Goal: Information Seeking & Learning: Learn about a topic

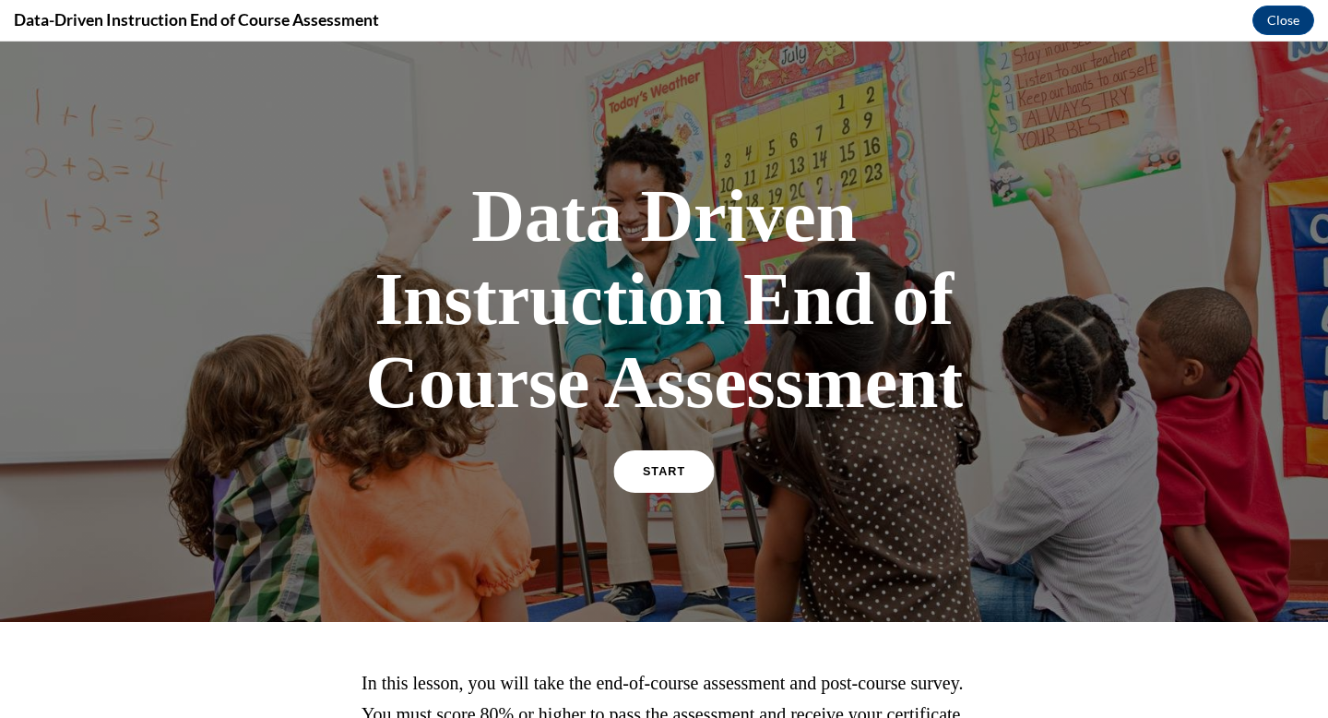
click at [677, 480] on link "START" at bounding box center [663, 471] width 101 height 42
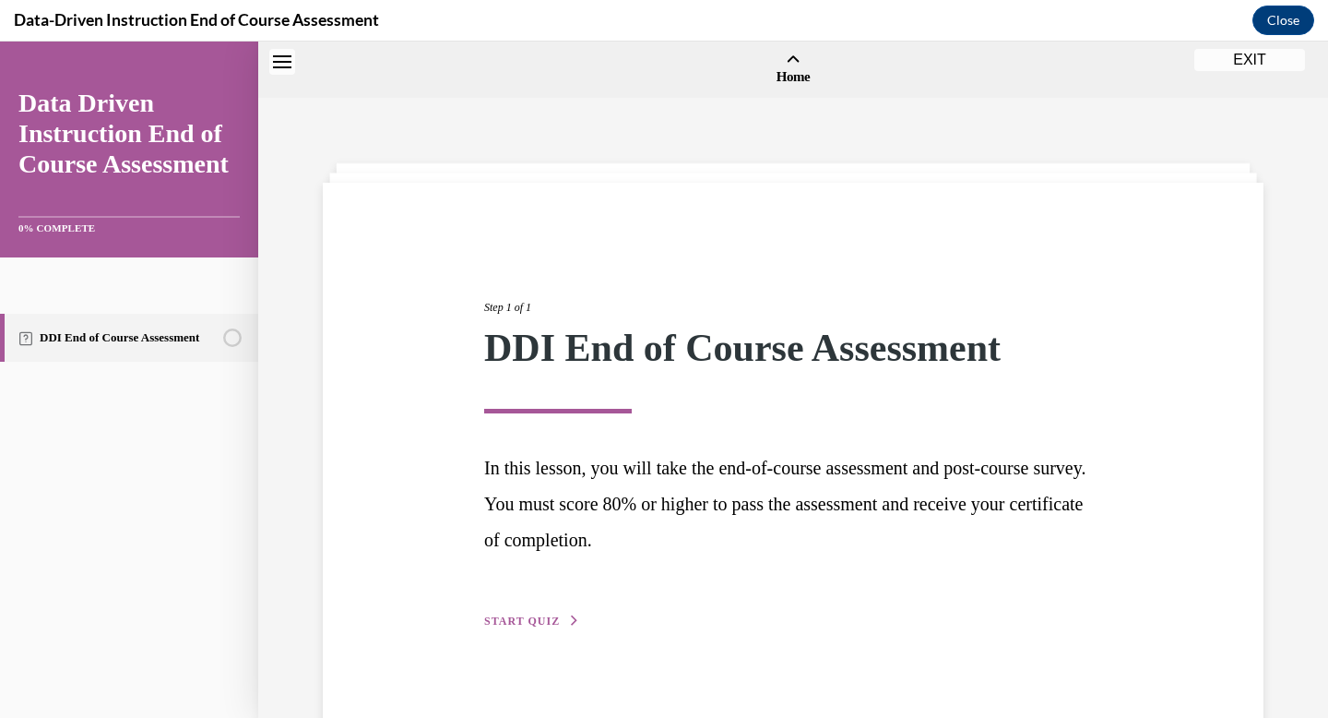
scroll to position [57, 0]
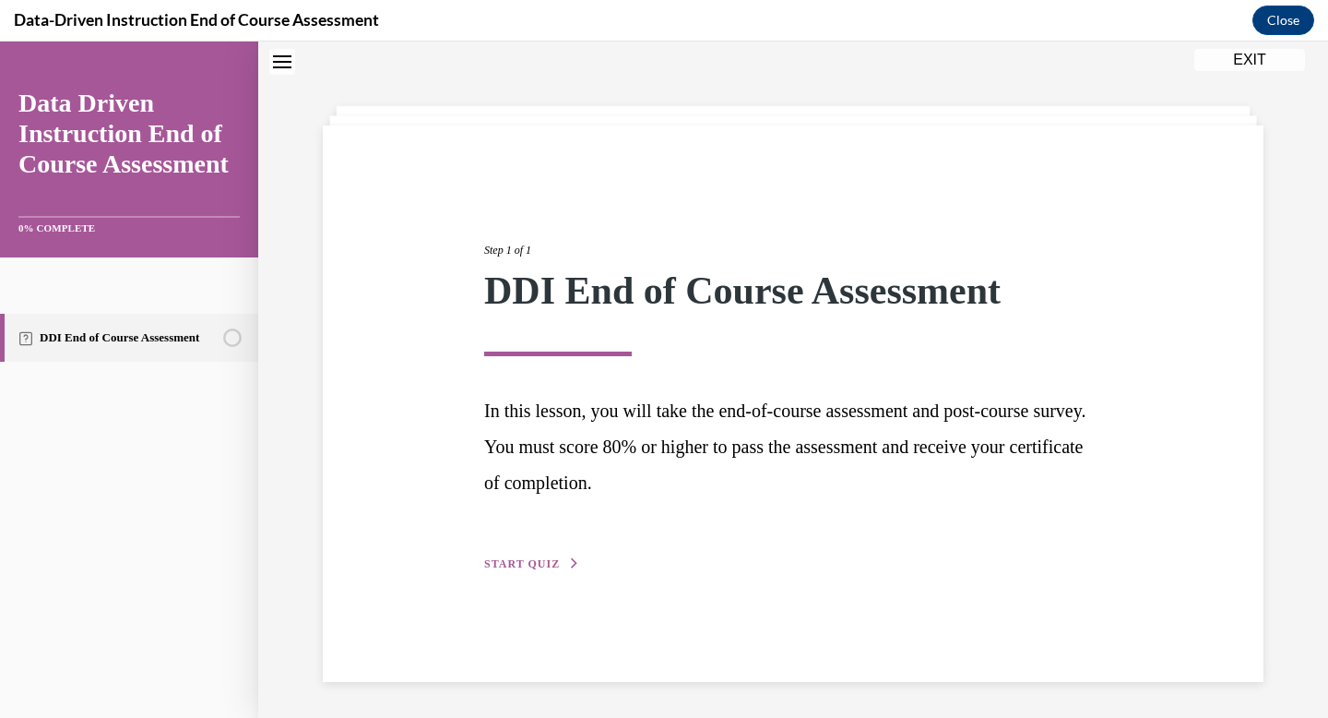
click at [515, 560] on span "START QUIZ" at bounding box center [522, 563] width 76 height 13
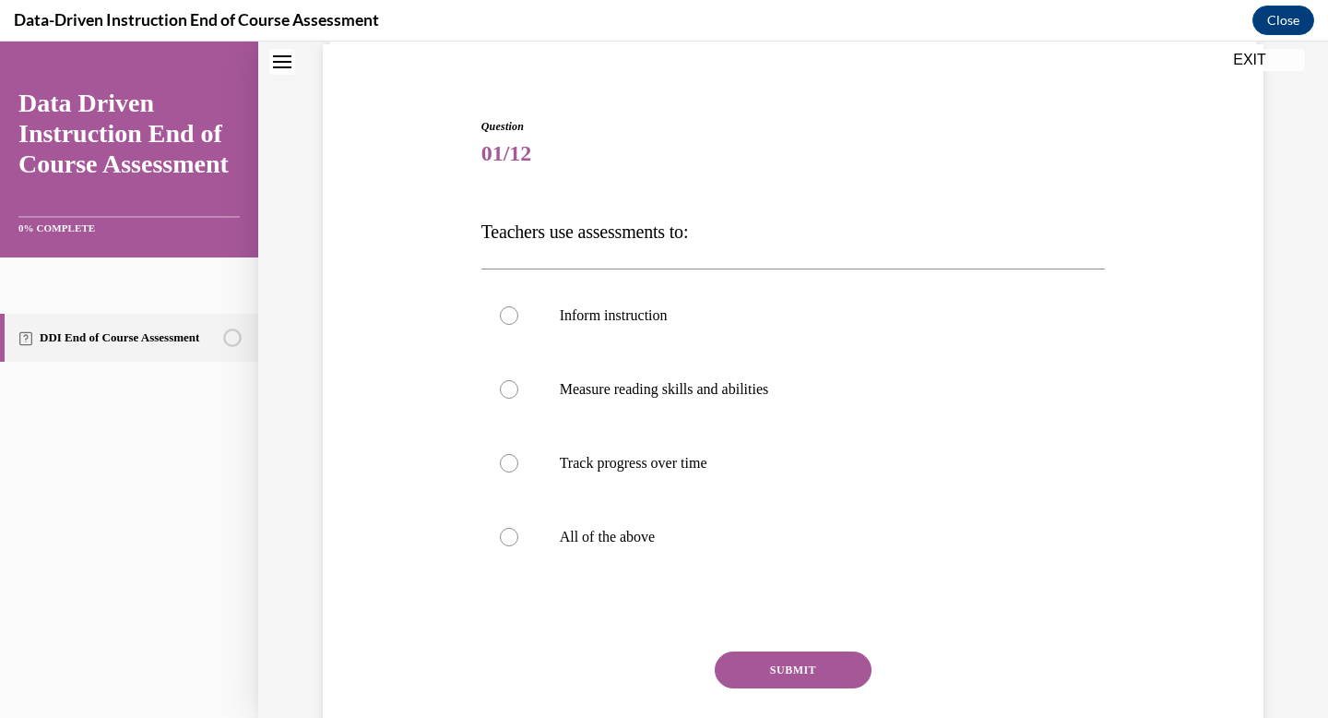
scroll to position [140, 0]
click at [510, 536] on div at bounding box center [509, 535] width 18 height 18
click at [510, 536] on input "All of the above" at bounding box center [509, 535] width 18 height 18
radio input "true"
click at [781, 670] on button "SUBMIT" at bounding box center [793, 667] width 157 height 37
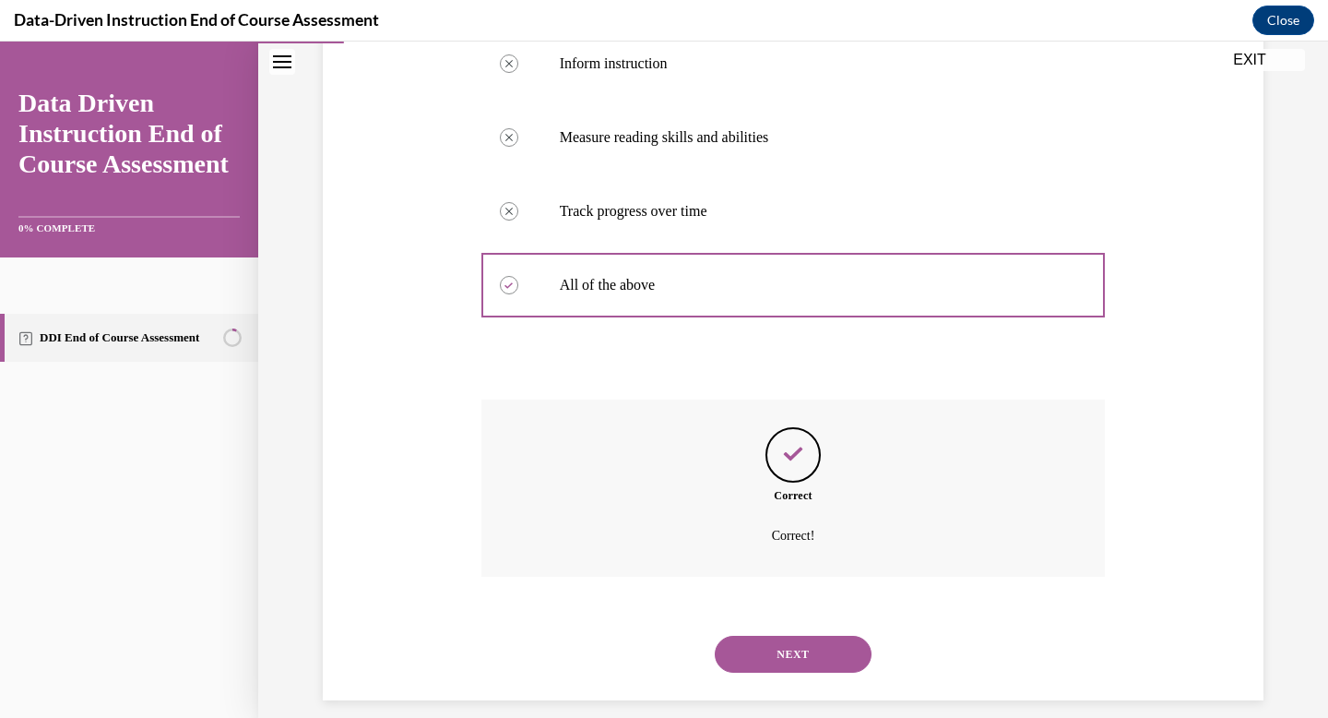
scroll to position [410, 0]
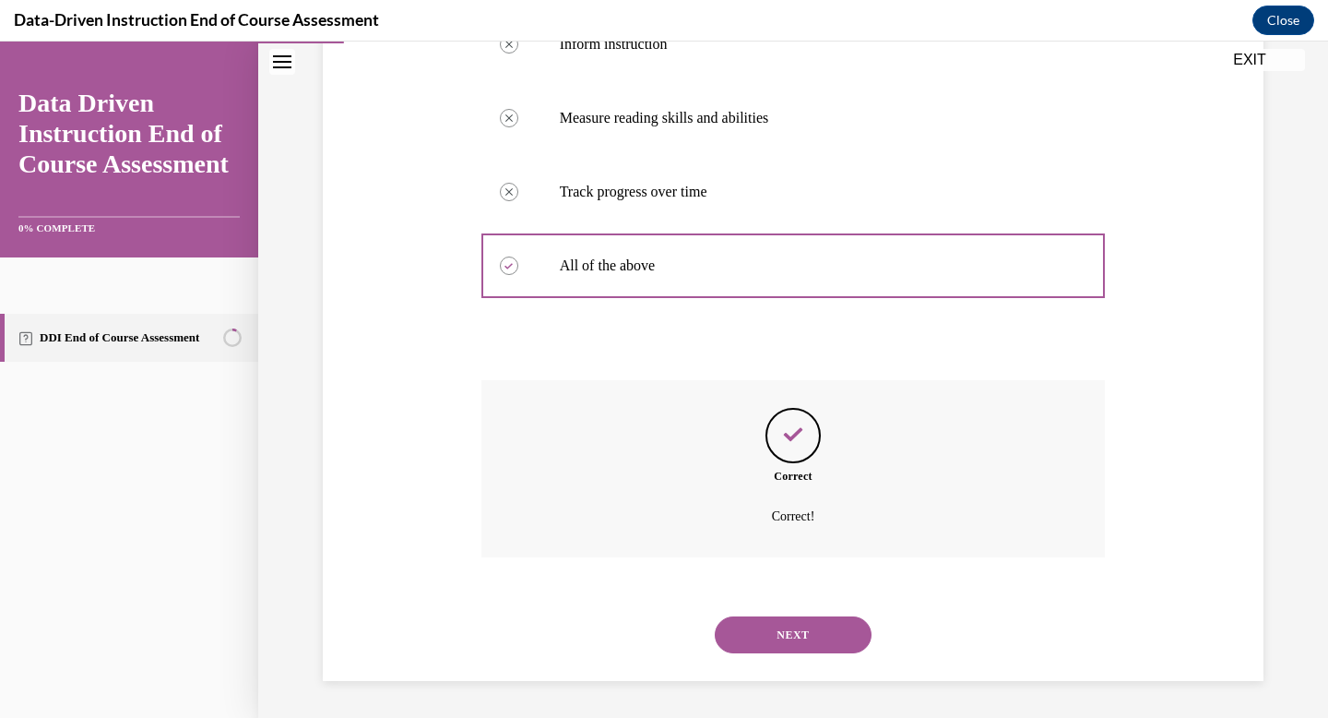
click at [791, 644] on button "NEXT" at bounding box center [793, 634] width 157 height 37
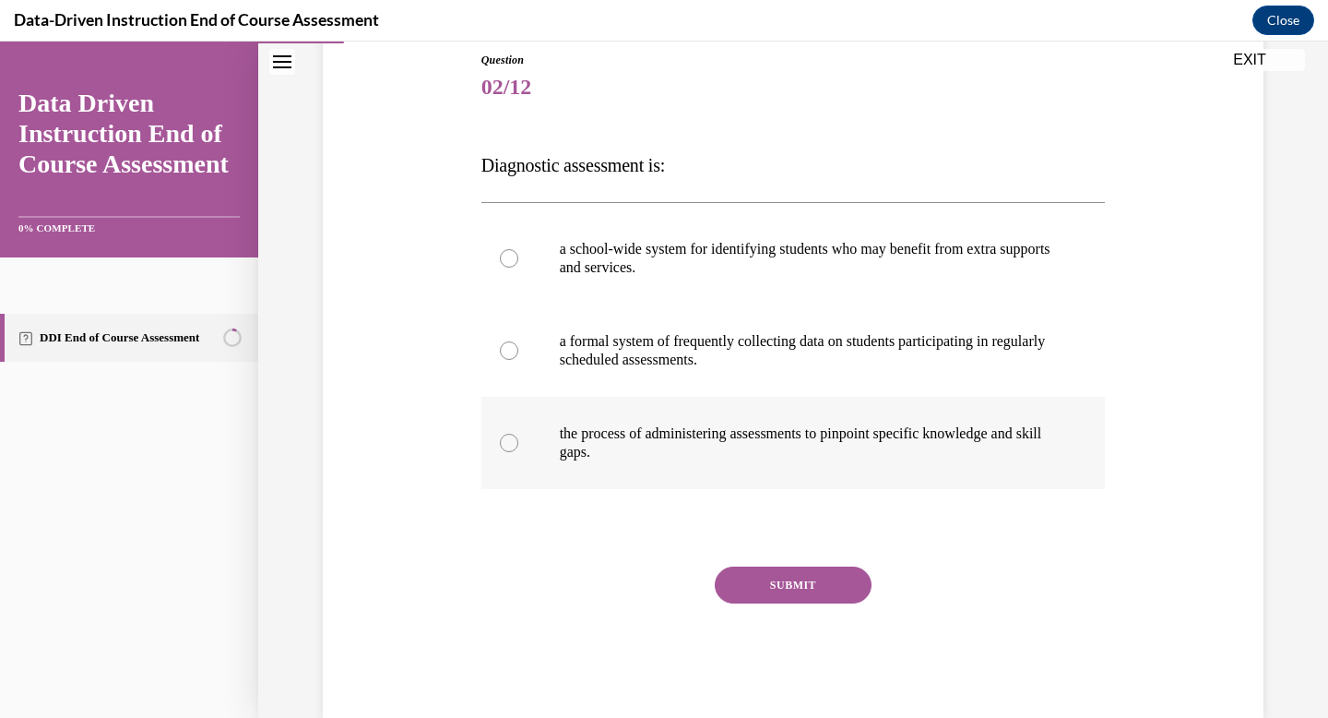
click at [515, 442] on div at bounding box center [509, 443] width 18 height 18
click at [515, 442] on input "the process of administering assessments to pinpoint specific knowledge and ski…" at bounding box center [509, 443] width 18 height 18
radio input "true"
click at [798, 596] on button "SUBMIT" at bounding box center [793, 584] width 157 height 37
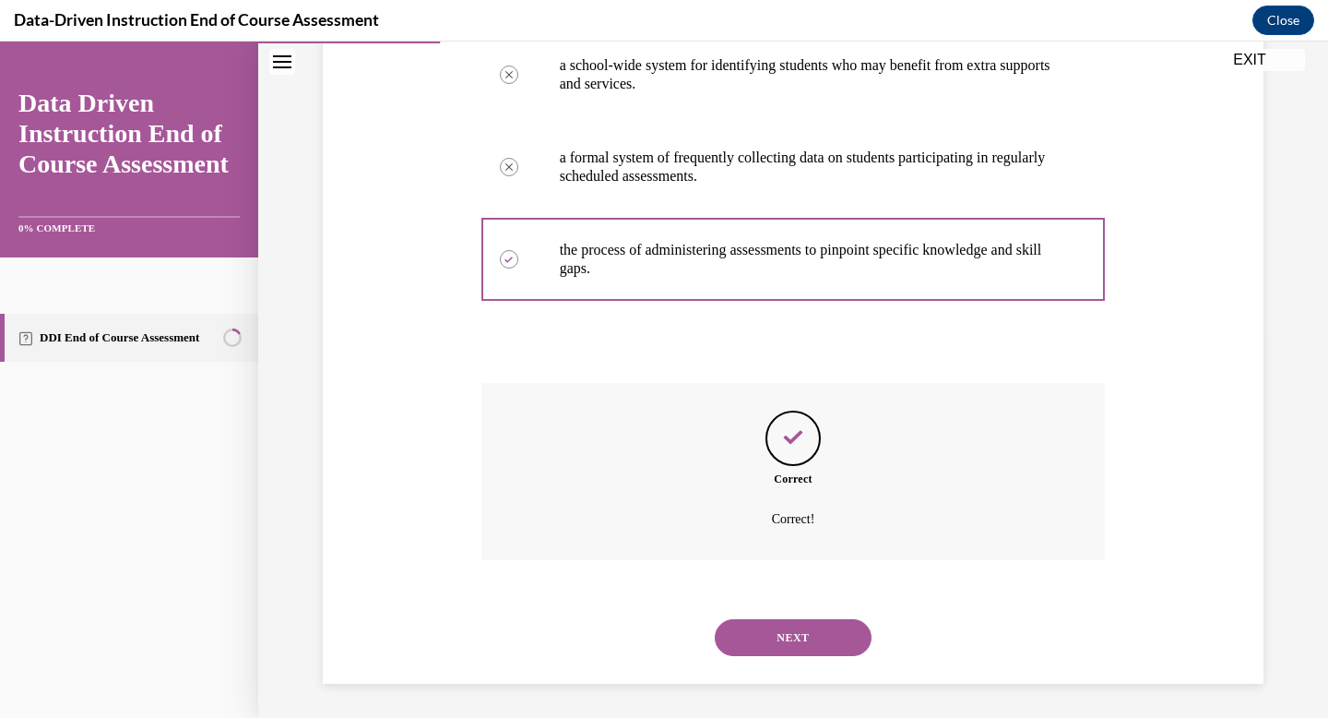
scroll to position [391, 0]
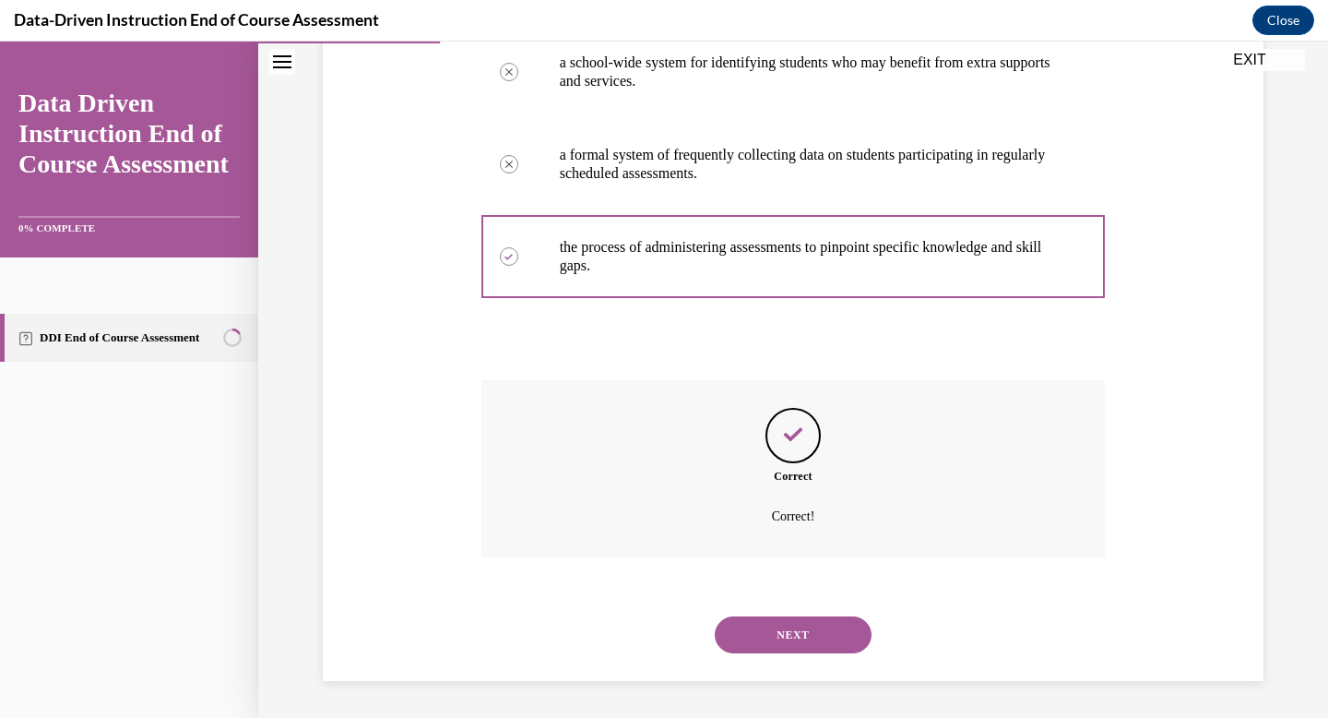
click at [801, 638] on button "NEXT" at bounding box center [793, 634] width 157 height 37
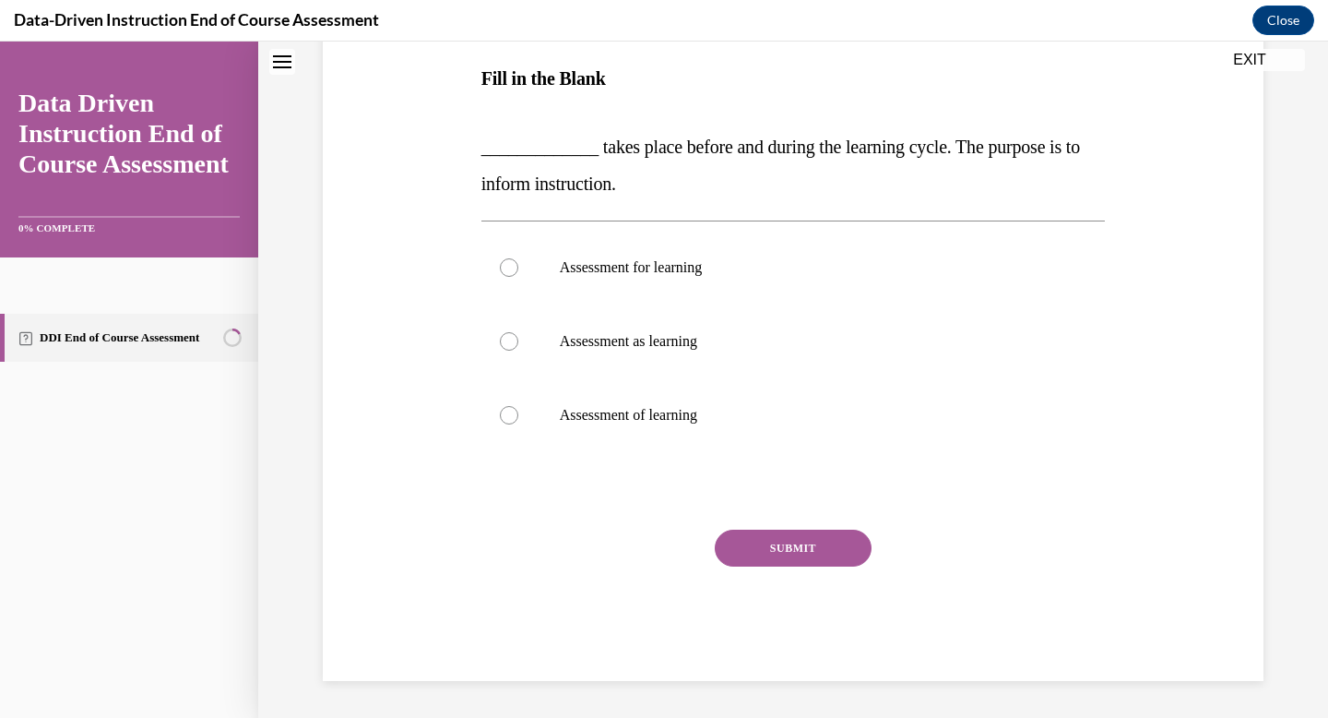
scroll to position [0, 0]
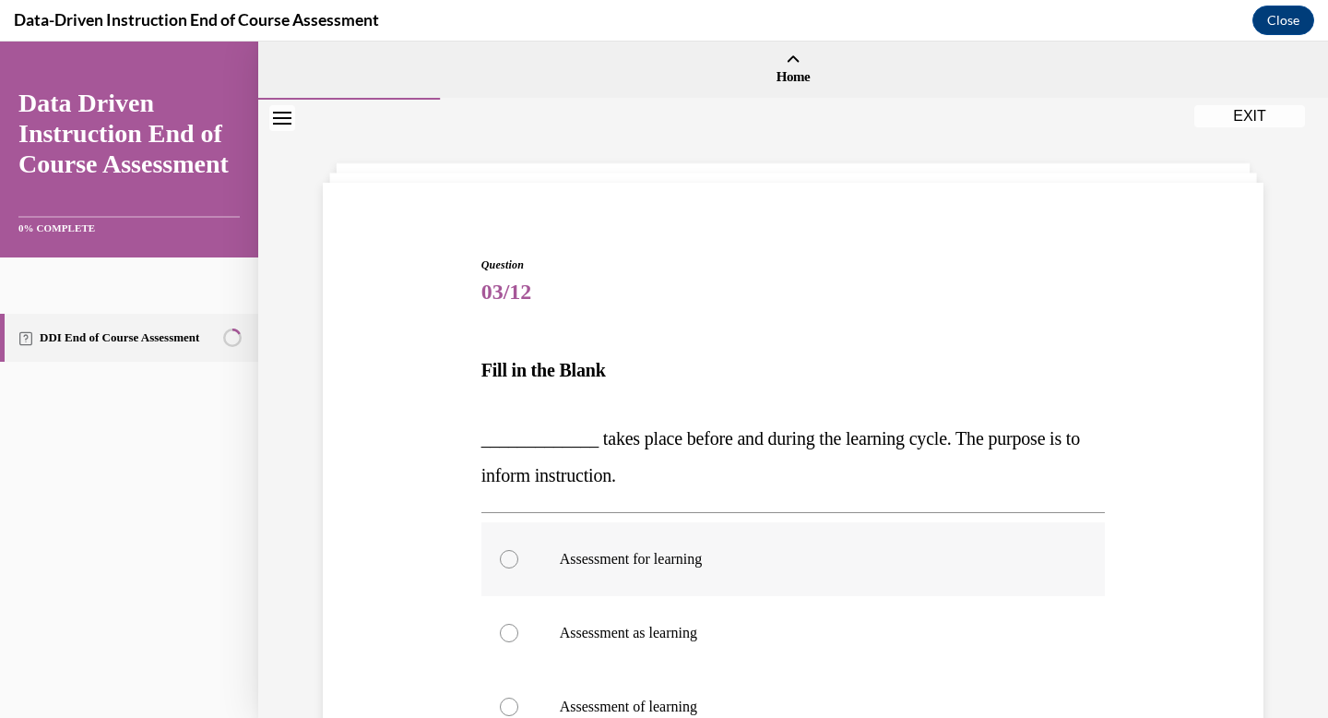
click at [513, 568] on label "Assessment for learning" at bounding box center [794, 559] width 625 height 74
click at [513, 568] on input "Assessment for learning" at bounding box center [509, 559] width 18 height 18
radio input "true"
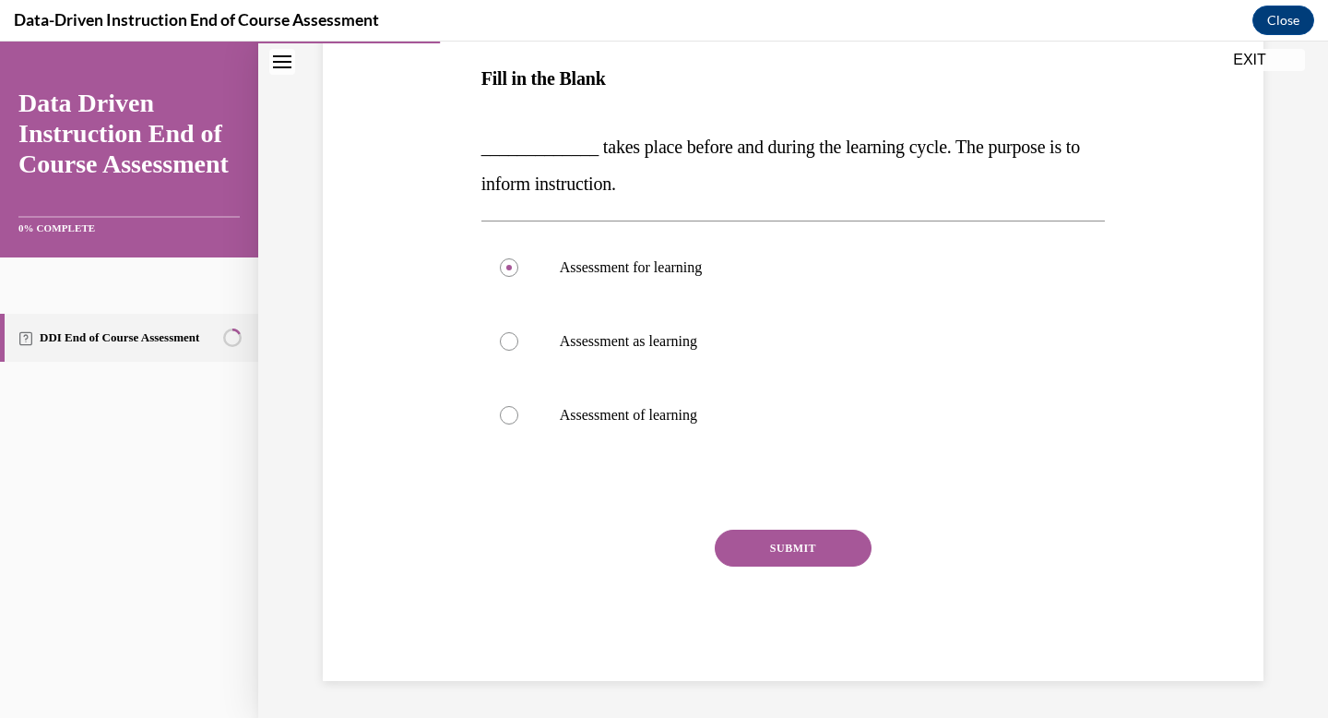
click at [815, 553] on button "SUBMIT" at bounding box center [793, 547] width 157 height 37
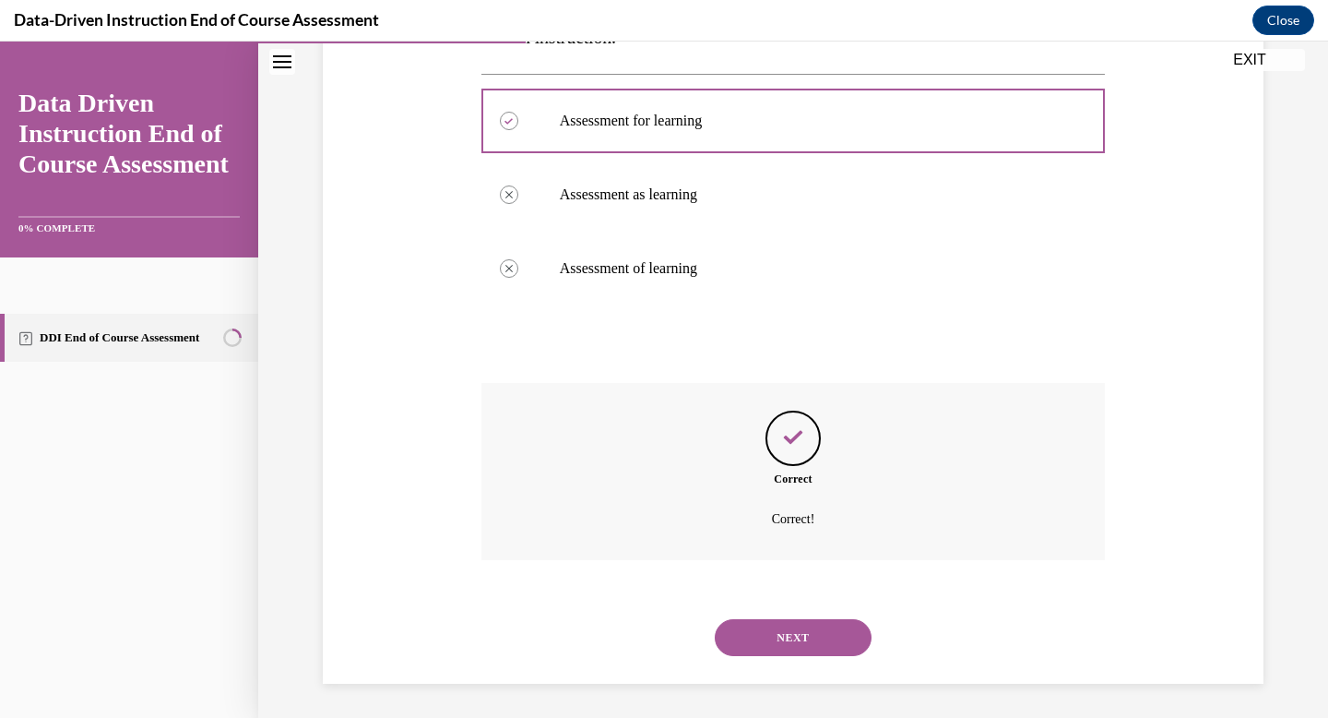
scroll to position [441, 0]
click at [804, 627] on button "NEXT" at bounding box center [793, 634] width 157 height 37
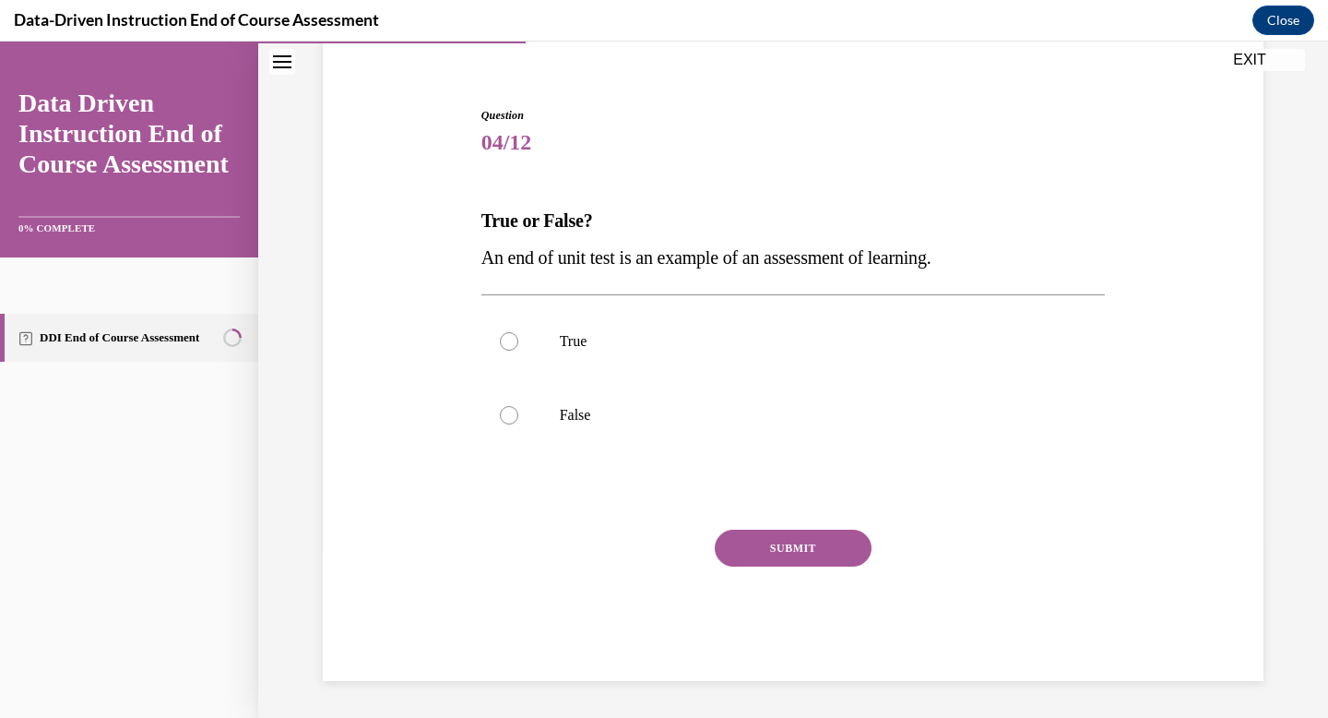
scroll to position [149, 0]
click at [504, 345] on div at bounding box center [509, 341] width 18 height 18
click at [504, 345] on input "True" at bounding box center [509, 341] width 18 height 18
radio input "true"
click at [811, 543] on button "SUBMIT" at bounding box center [793, 547] width 157 height 37
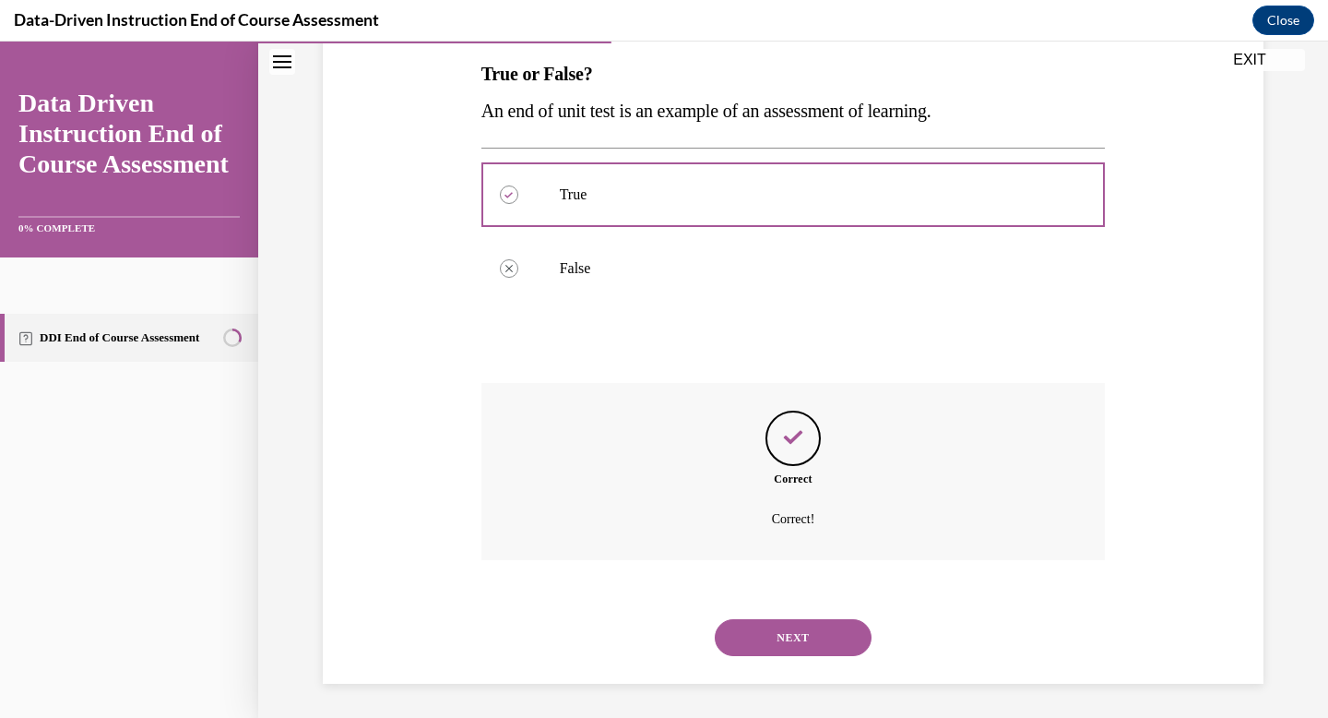
scroll to position [299, 0]
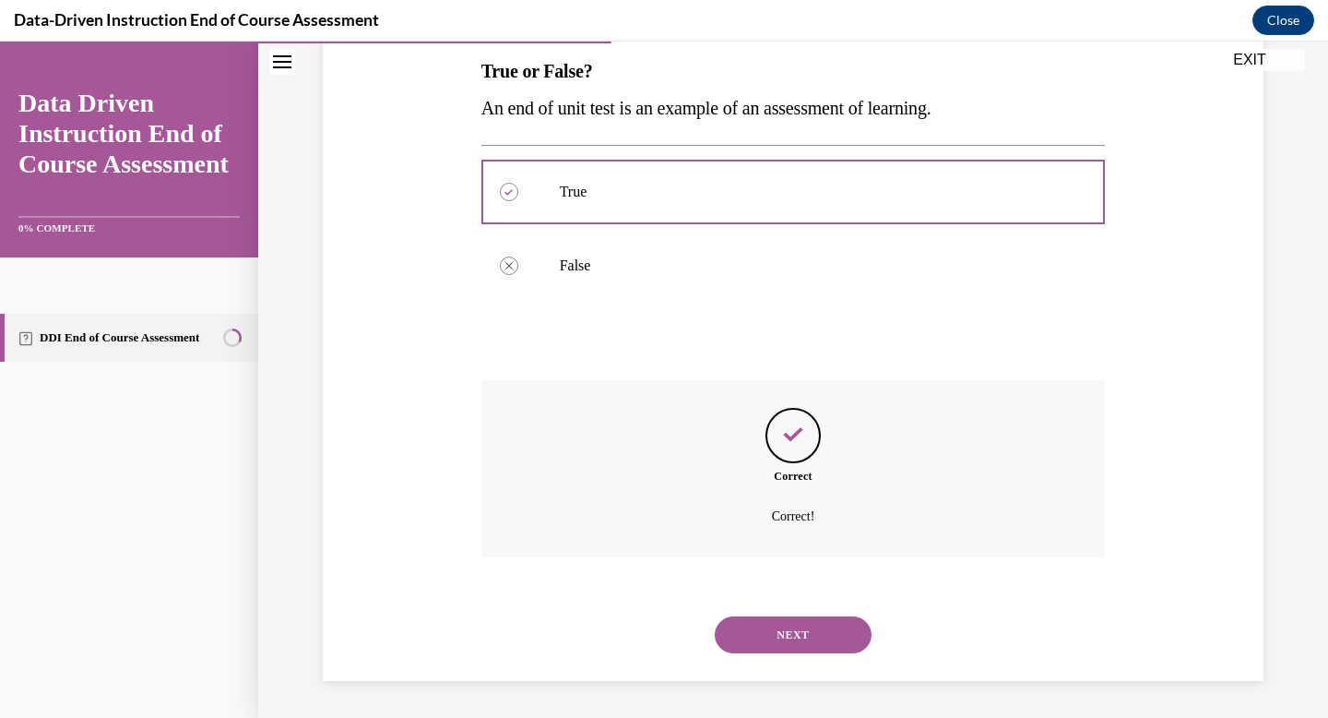
click at [795, 630] on button "NEXT" at bounding box center [793, 634] width 157 height 37
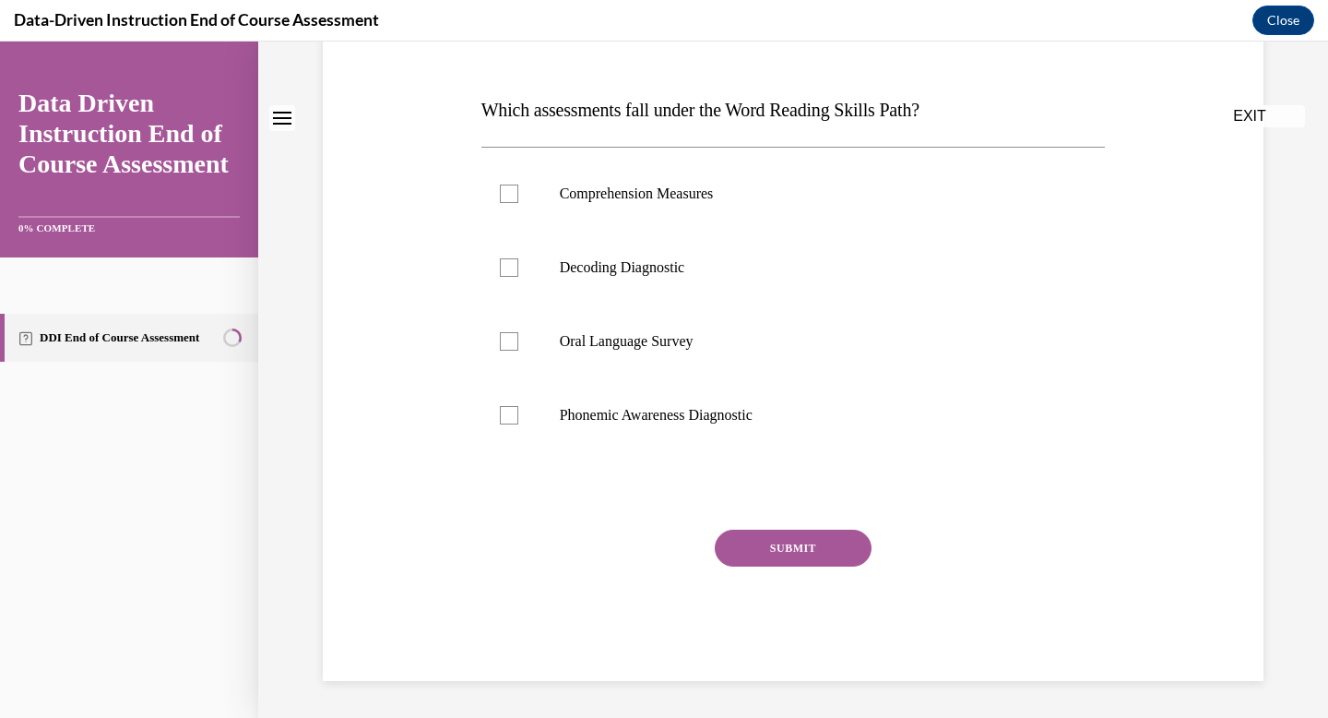
scroll to position [0, 0]
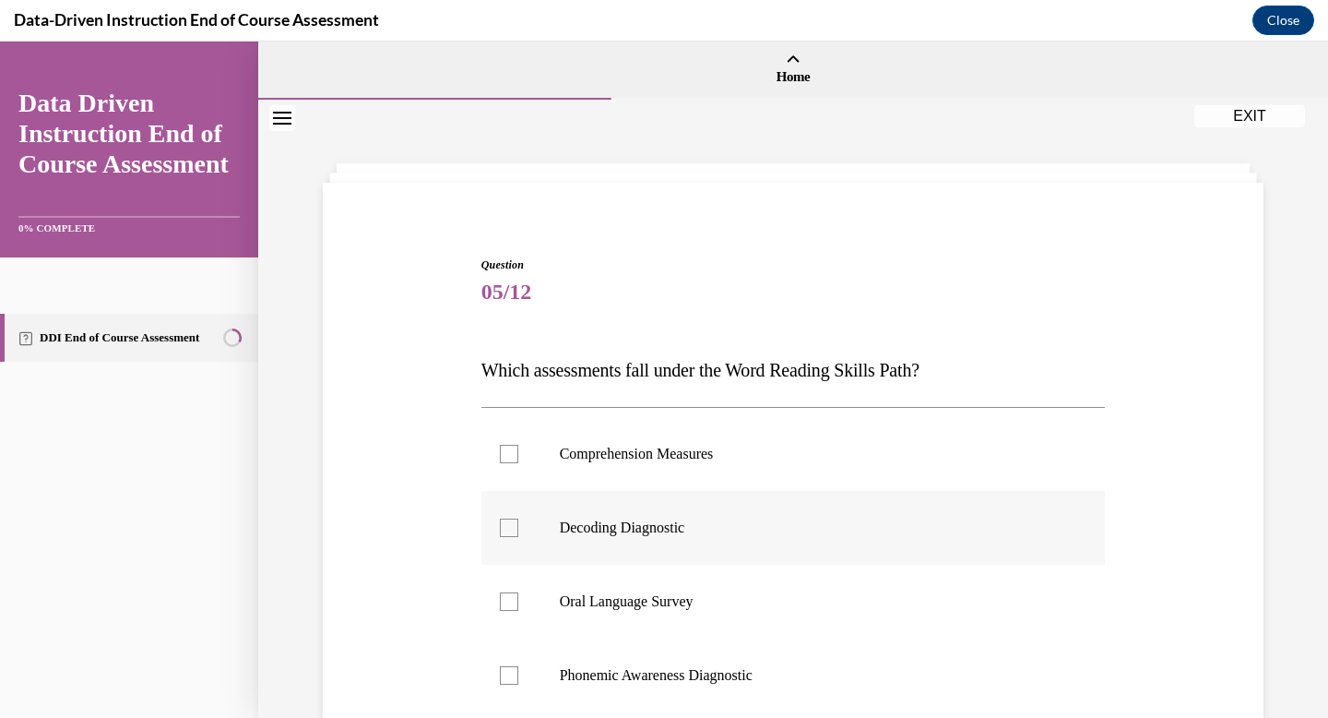
click at [517, 531] on div at bounding box center [509, 527] width 18 height 18
click at [517, 531] on input "Decoding Diagnostic" at bounding box center [509, 527] width 18 height 18
checkbox input "true"
click at [513, 672] on div at bounding box center [509, 675] width 18 height 18
click at [513, 672] on input "Phonemic Awareness Diagnostic" at bounding box center [509, 675] width 18 height 18
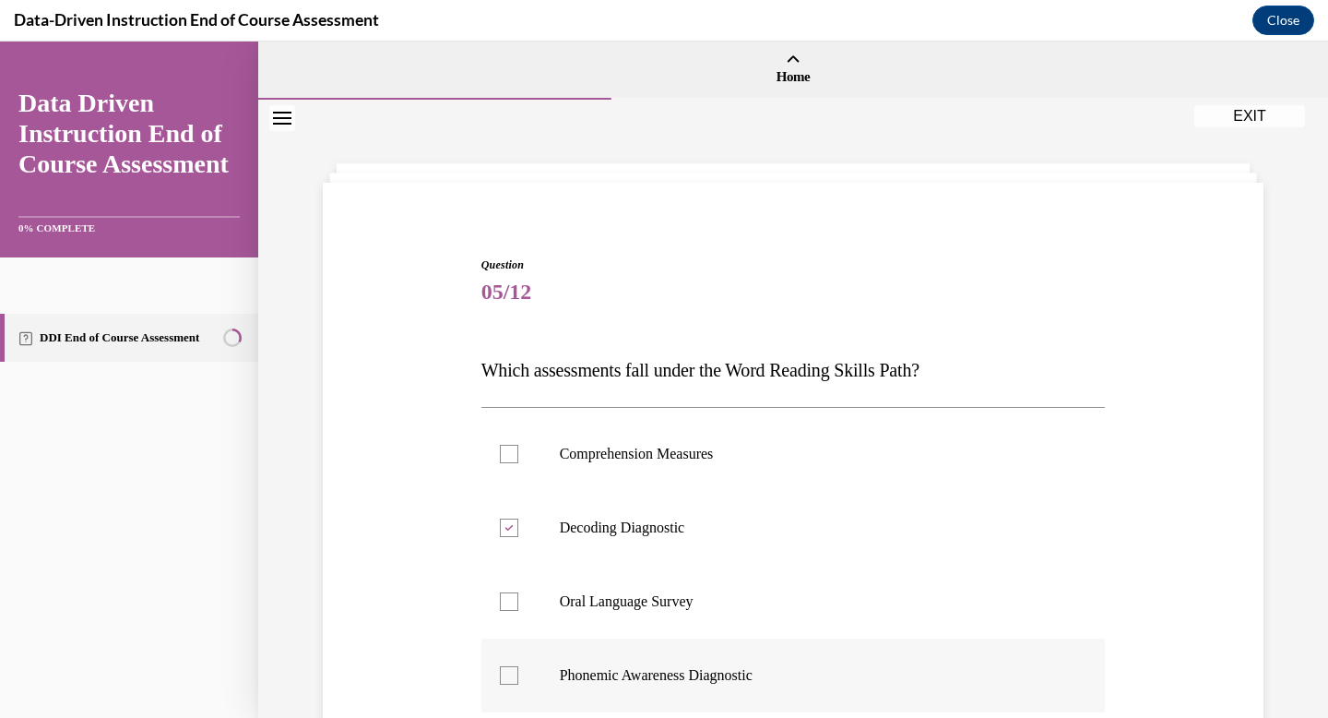
checkbox input "true"
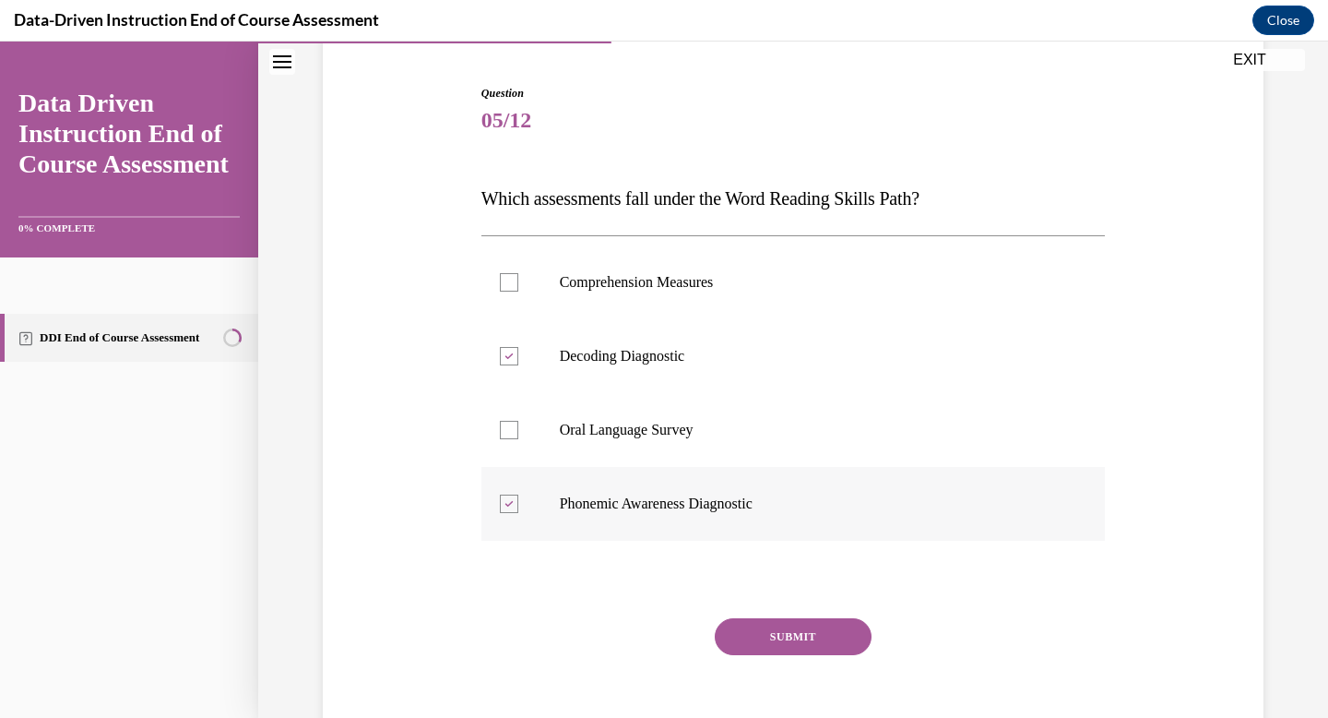
scroll to position [260, 0]
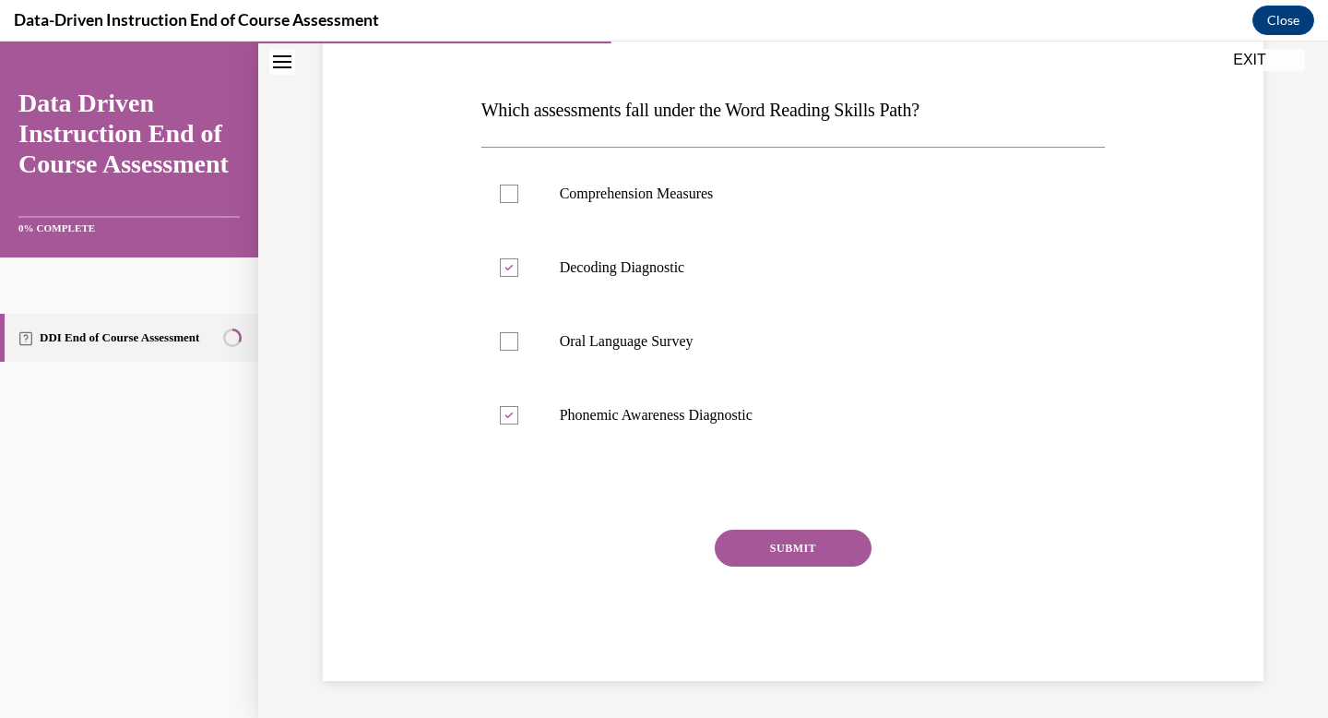
click at [785, 546] on button "SUBMIT" at bounding box center [793, 547] width 157 height 37
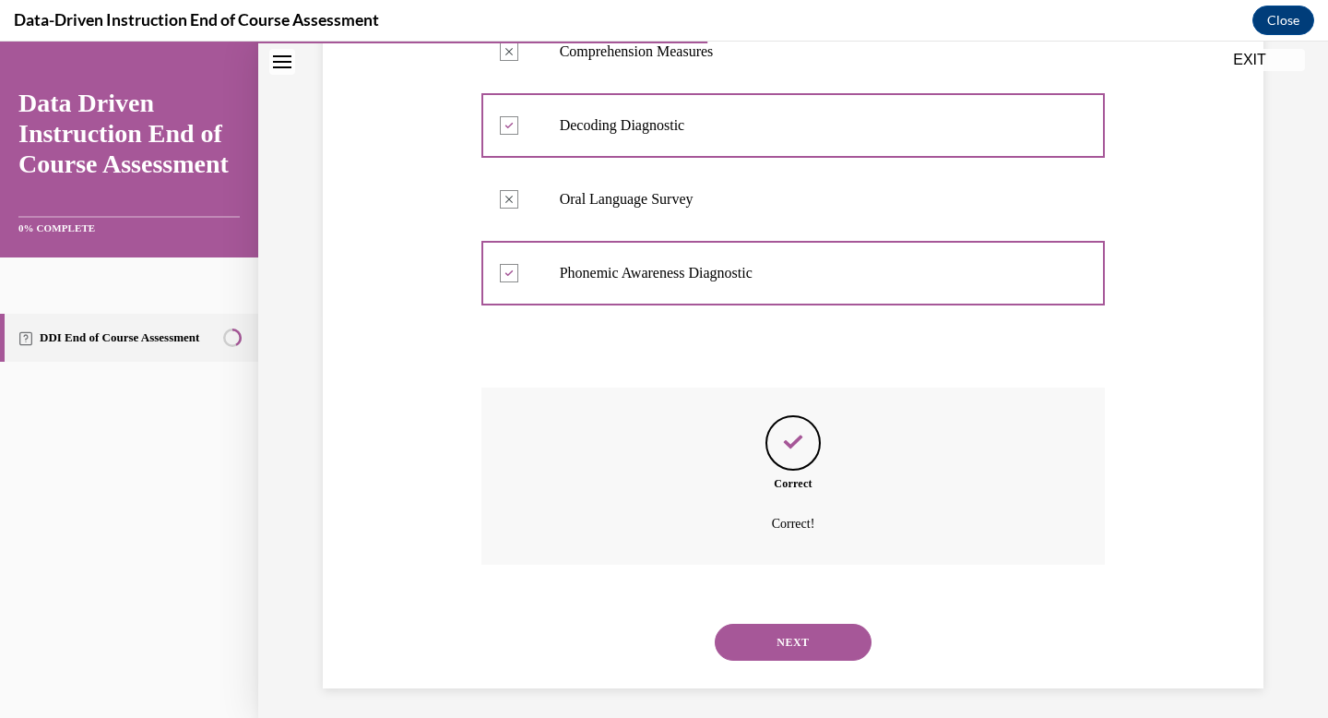
scroll to position [410, 0]
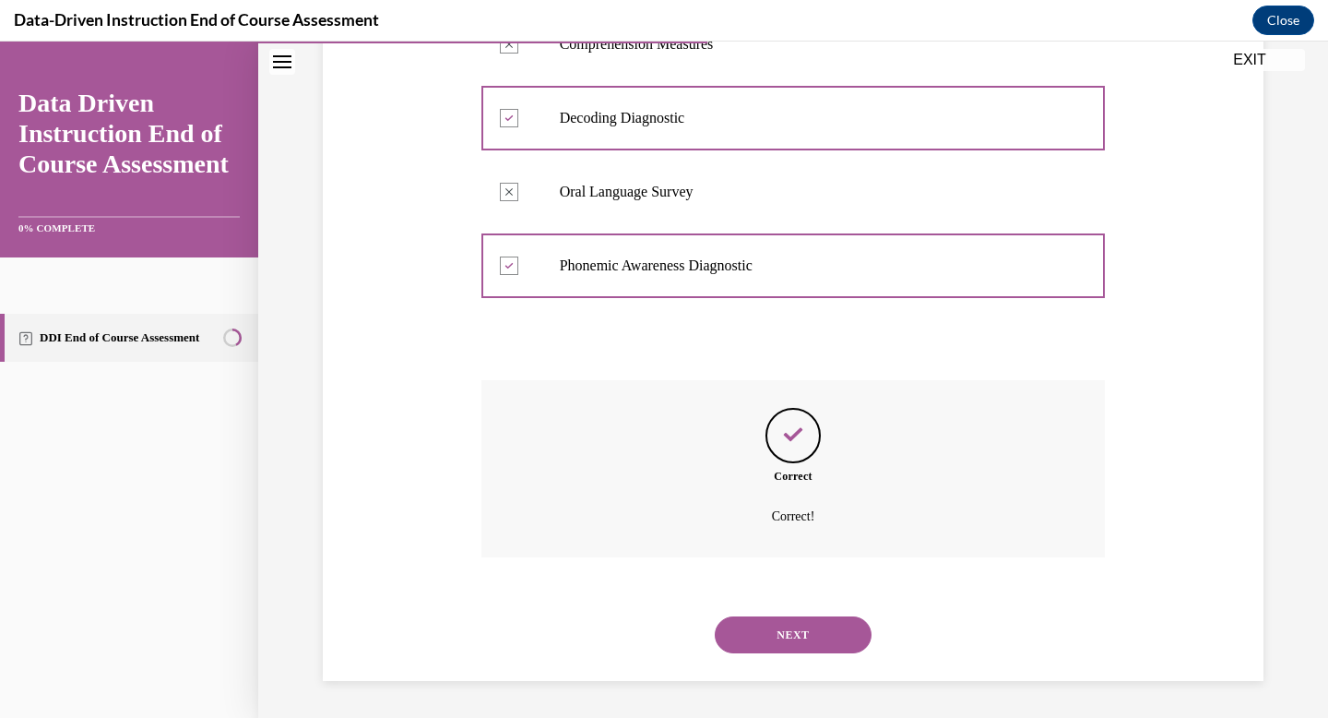
click at [800, 629] on button "NEXT" at bounding box center [793, 634] width 157 height 37
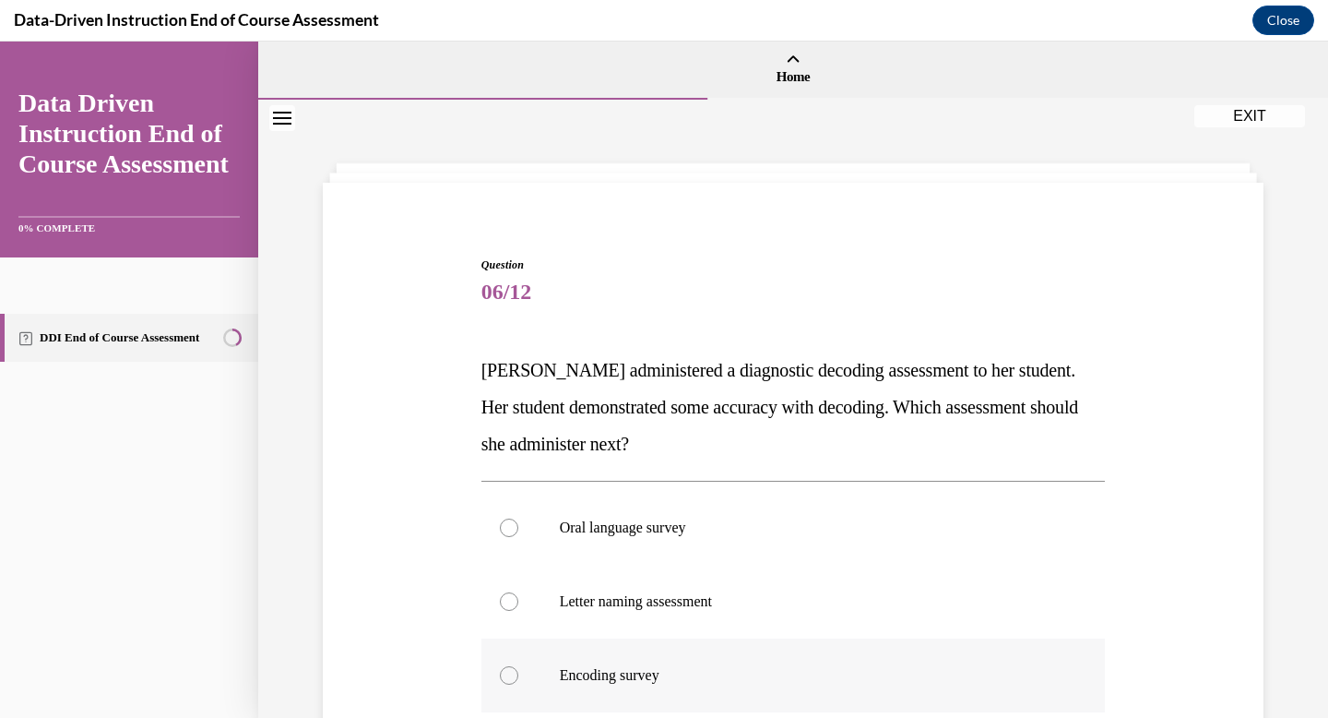
click at [514, 673] on div at bounding box center [509, 675] width 18 height 18
click at [514, 673] on input "Encoding survey" at bounding box center [509, 675] width 18 height 18
radio input "true"
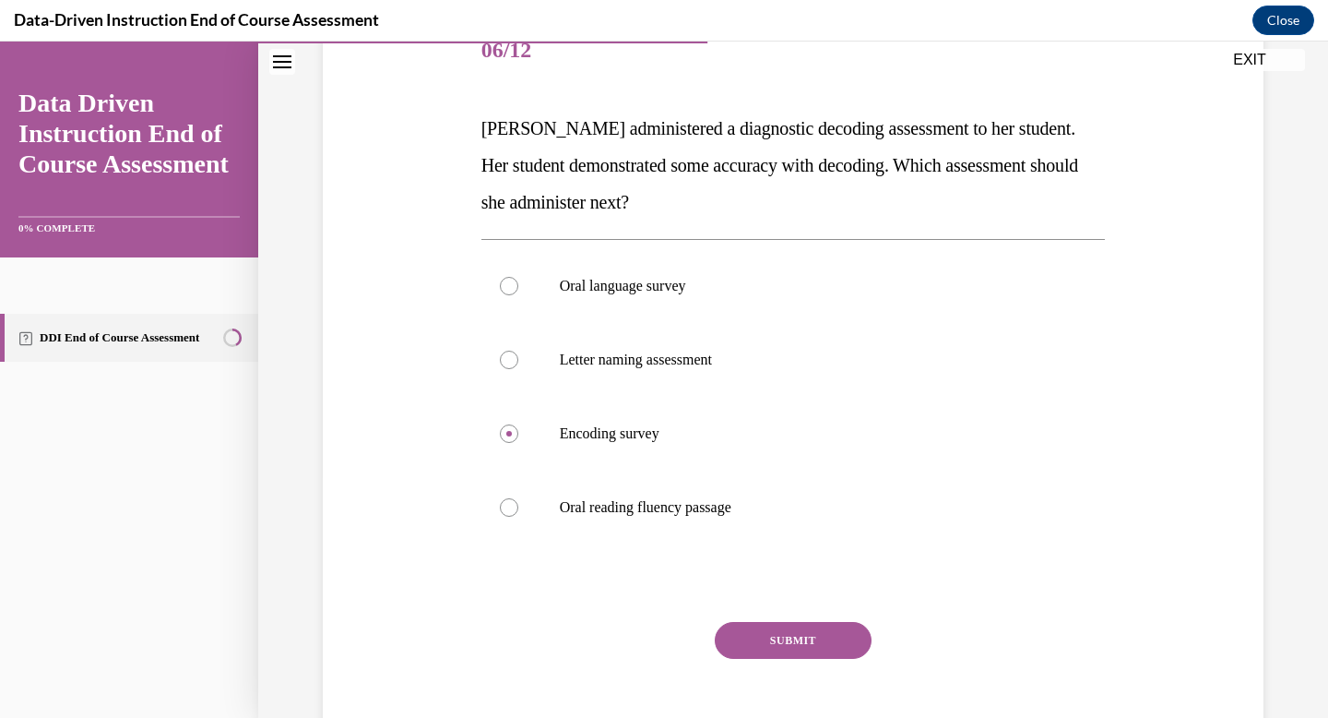
click at [753, 633] on button "SUBMIT" at bounding box center [793, 640] width 157 height 37
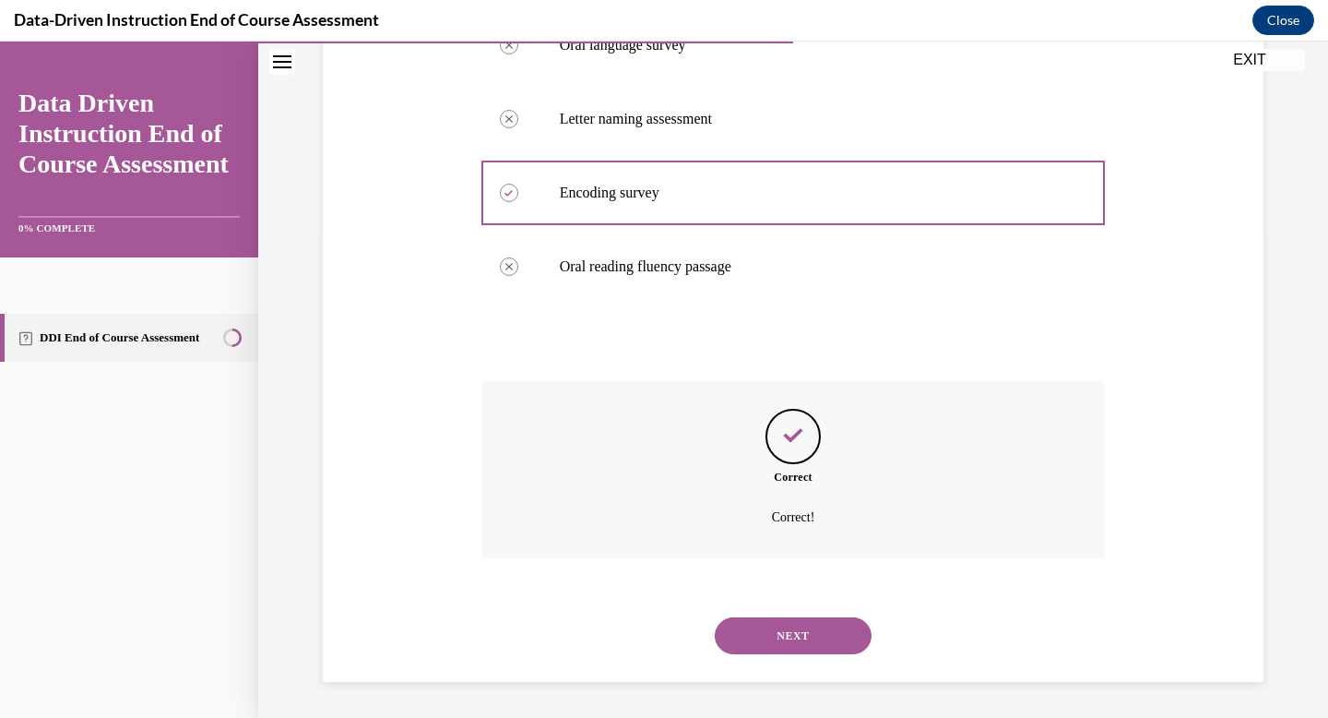
scroll to position [483, 0]
click at [774, 638] on button "NEXT" at bounding box center [793, 634] width 157 height 37
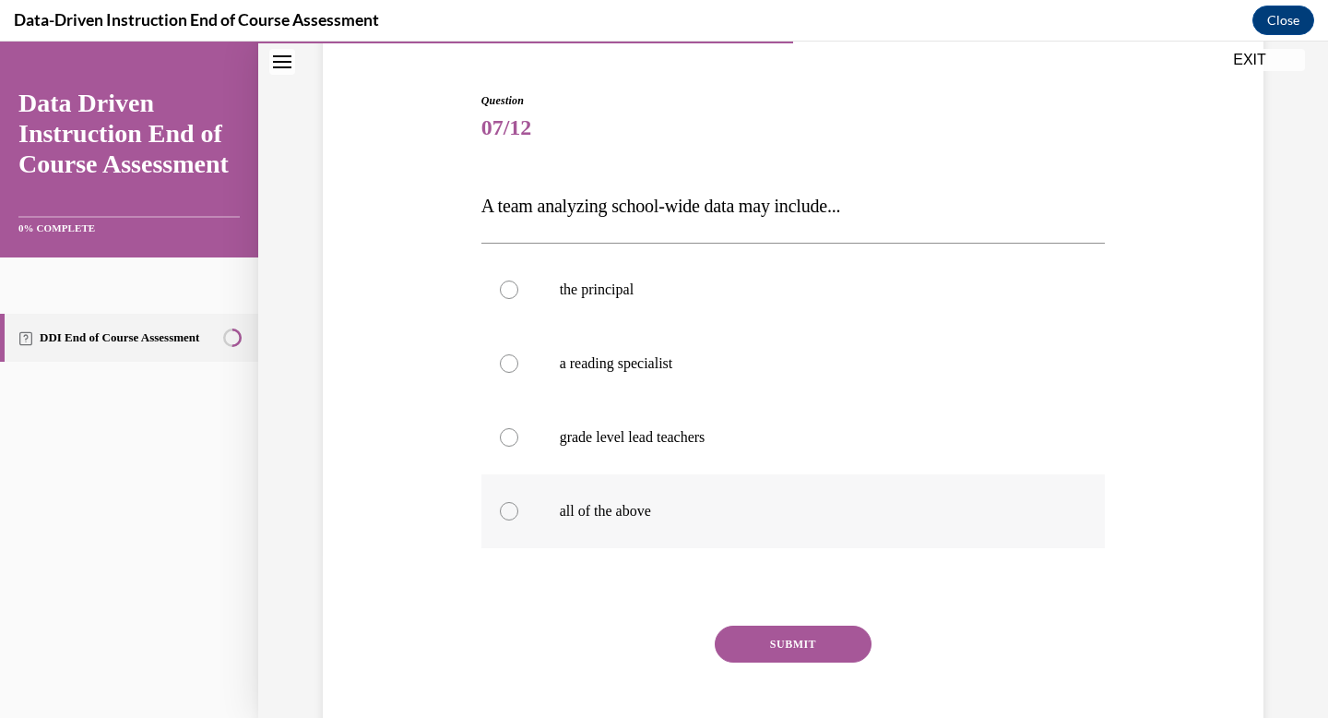
scroll to position [168, 0]
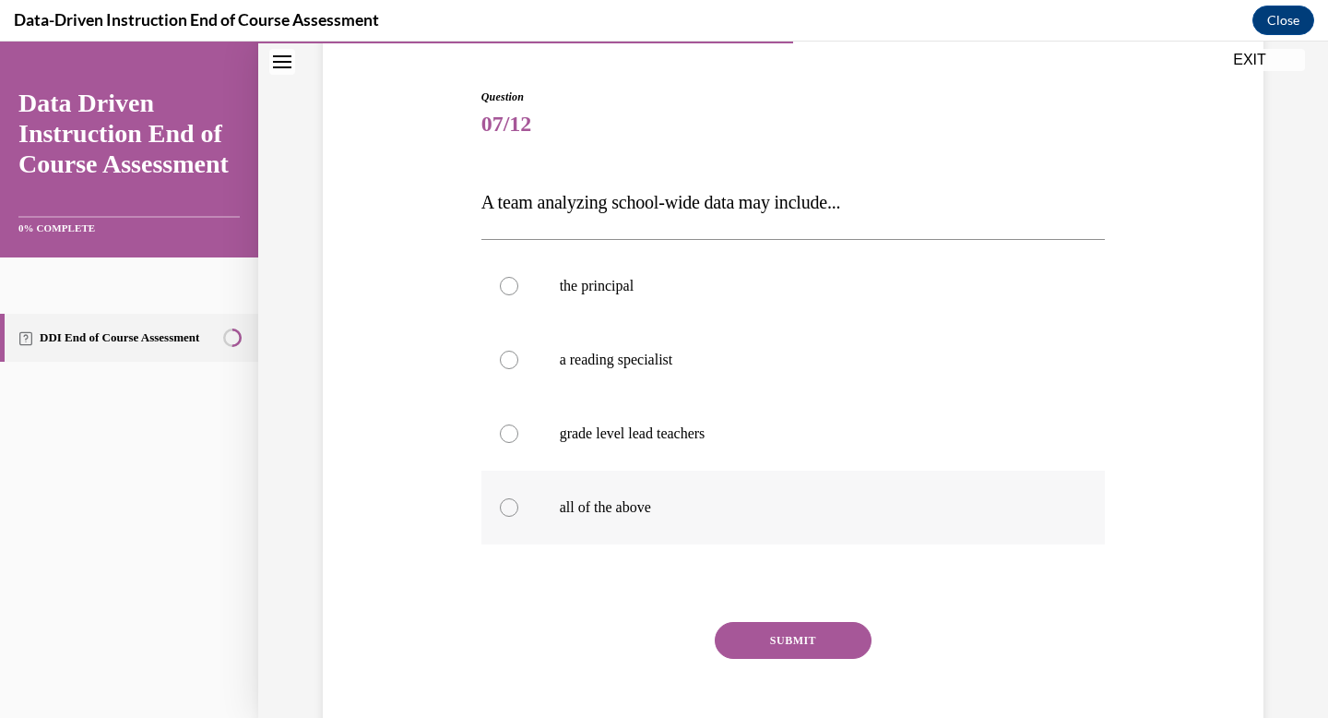
click at [506, 499] on div at bounding box center [509, 507] width 18 height 18
click at [506, 499] on input "all of the above" at bounding box center [509, 507] width 18 height 18
radio input "true"
click at [808, 643] on button "SUBMIT" at bounding box center [793, 640] width 157 height 37
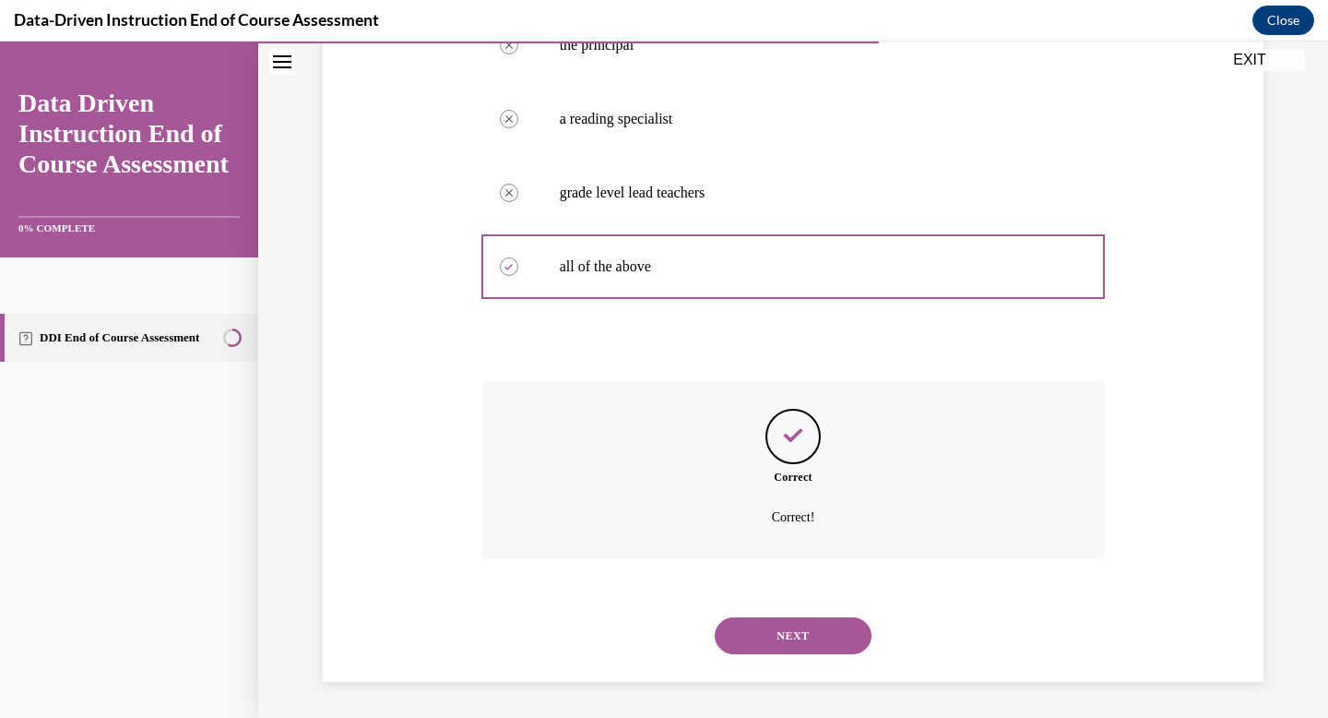
scroll to position [410, 0]
click at [785, 640] on button "NEXT" at bounding box center [793, 634] width 157 height 37
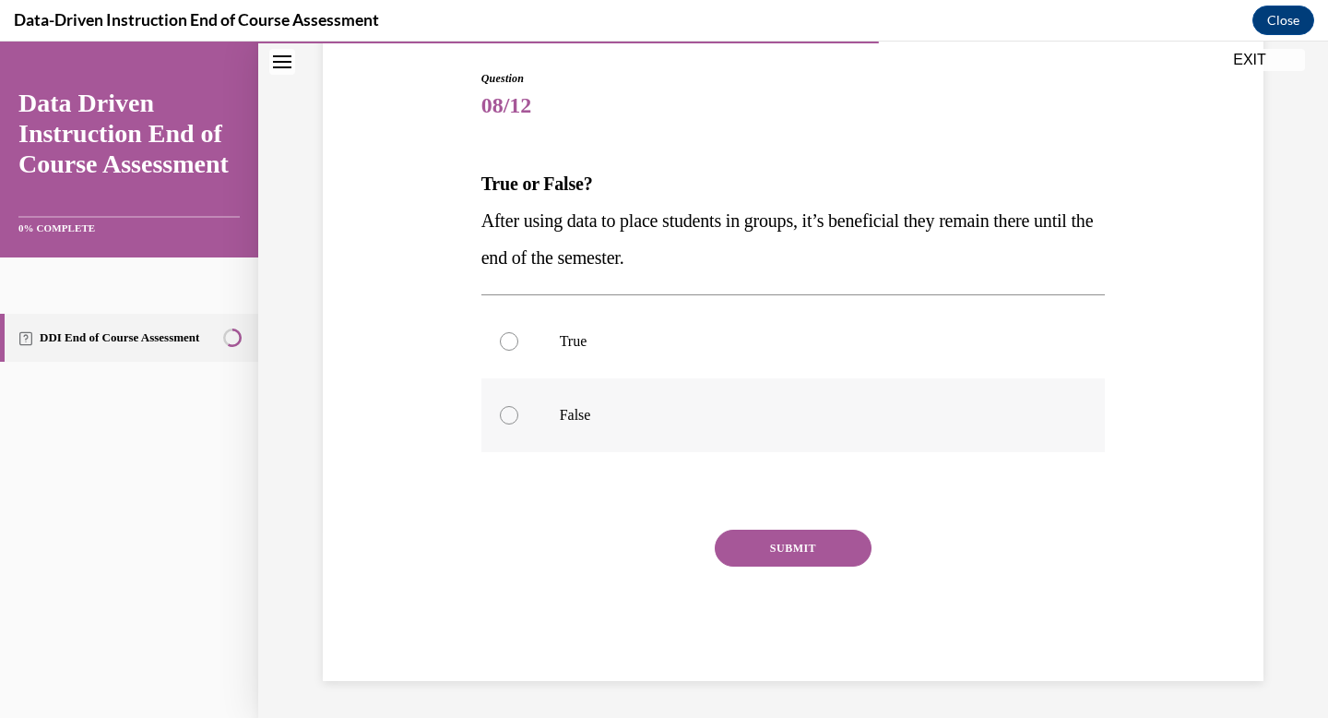
click at [504, 412] on div at bounding box center [509, 415] width 18 height 18
click at [504, 412] on input "False" at bounding box center [509, 415] width 18 height 18
radio input "true"
click at [791, 555] on button "SUBMIT" at bounding box center [793, 547] width 157 height 37
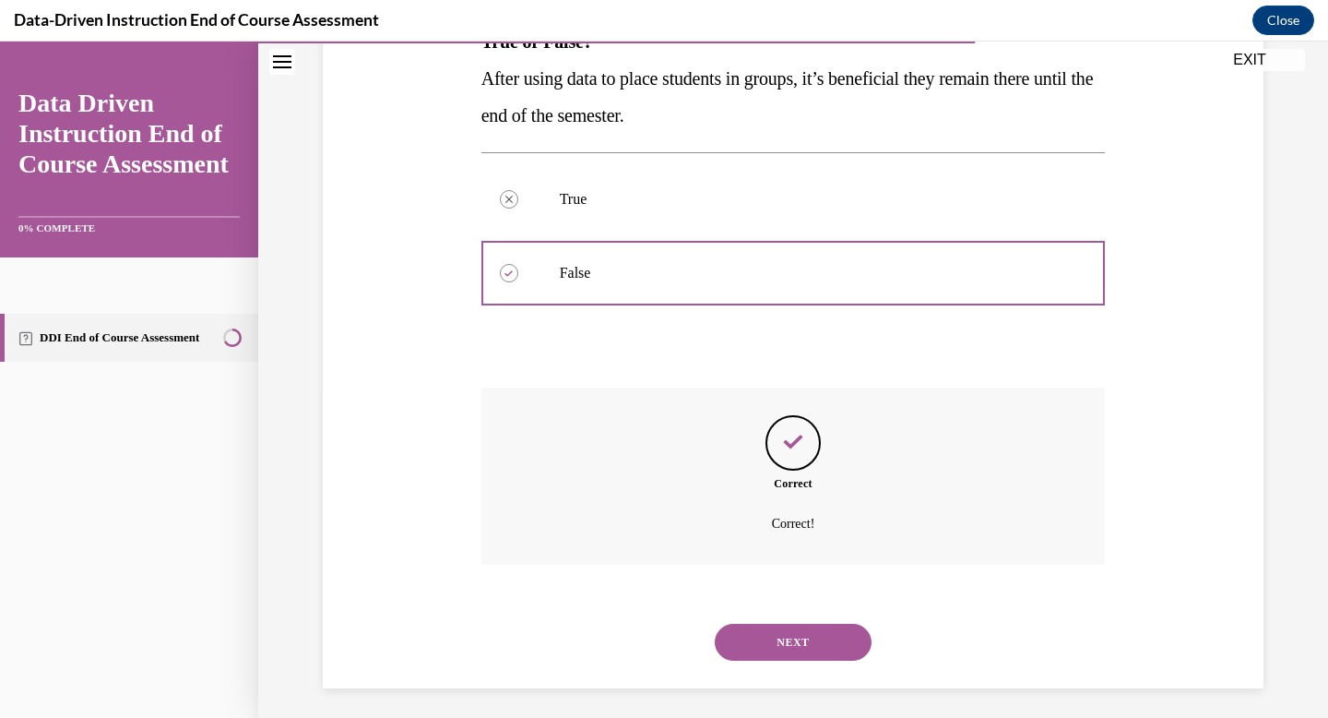
scroll to position [336, 0]
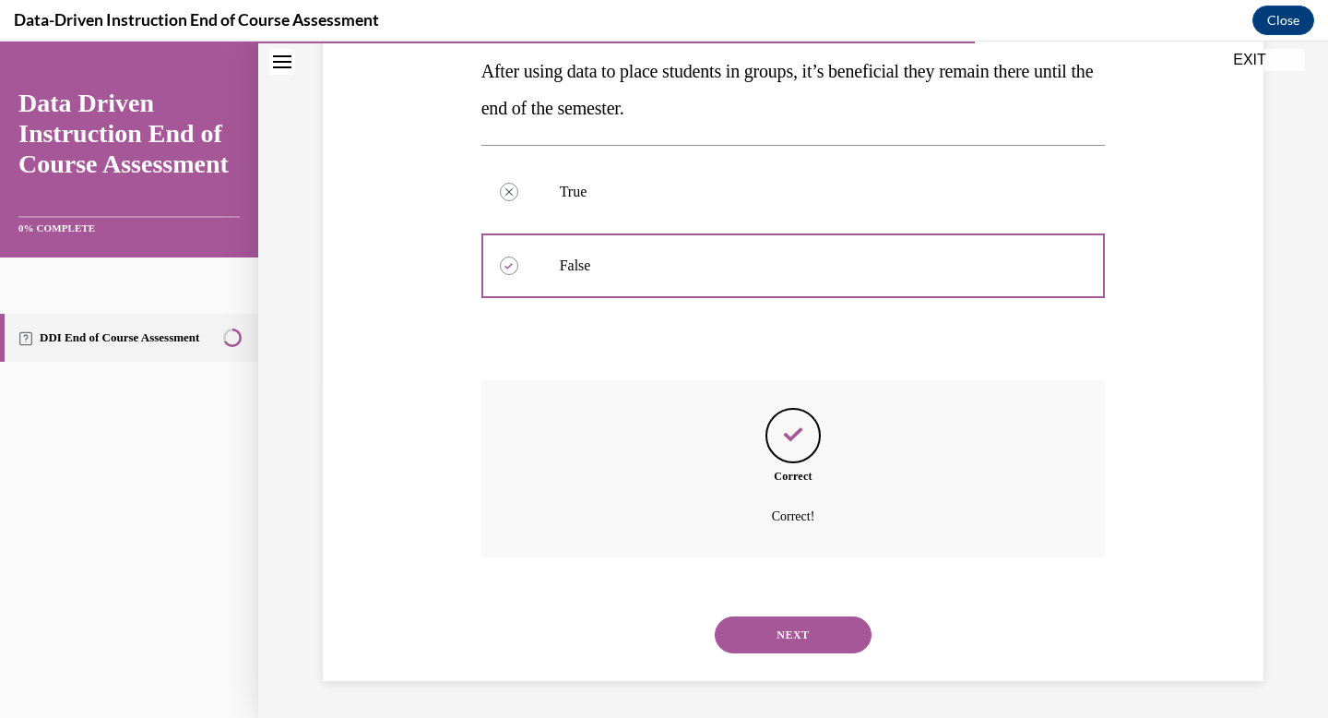
click at [811, 636] on button "NEXT" at bounding box center [793, 634] width 157 height 37
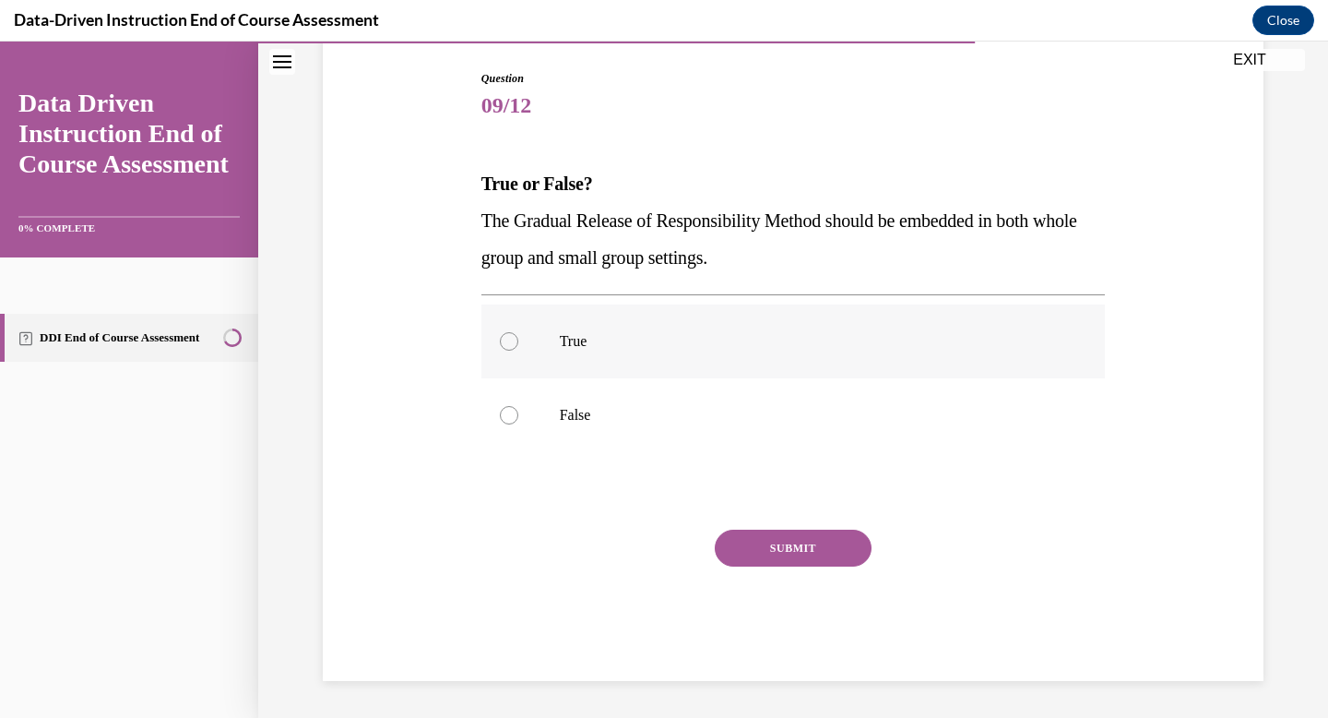
click at [511, 343] on div at bounding box center [509, 341] width 18 height 18
click at [511, 343] on input "True" at bounding box center [509, 341] width 18 height 18
radio input "true"
click at [813, 538] on button "SUBMIT" at bounding box center [793, 547] width 157 height 37
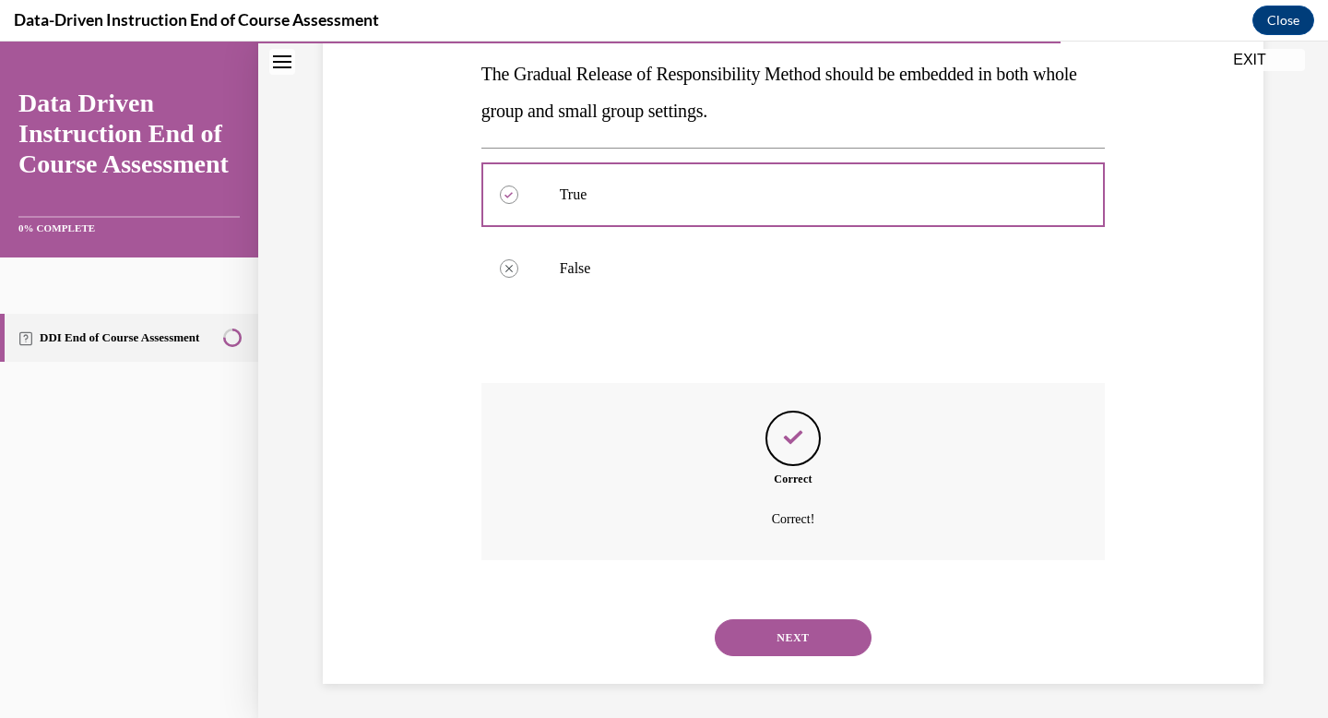
scroll to position [336, 0]
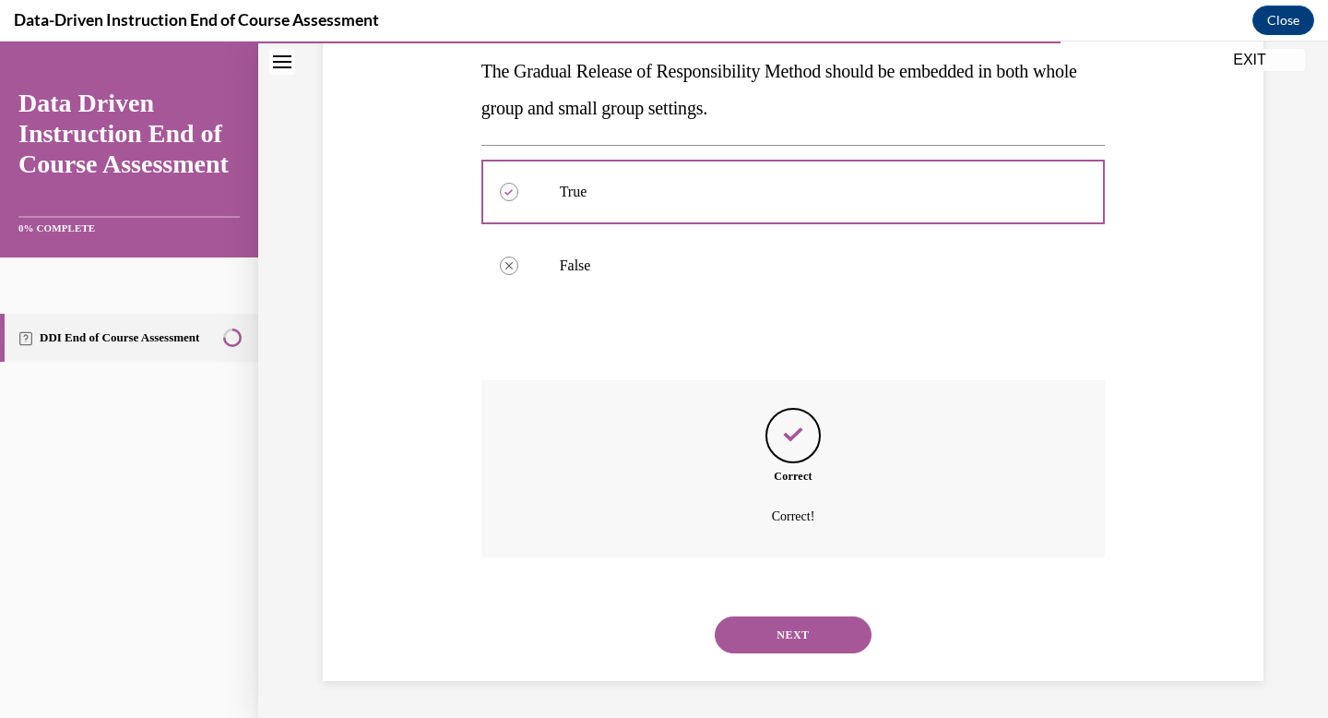
click at [795, 627] on button "NEXT" at bounding box center [793, 634] width 157 height 37
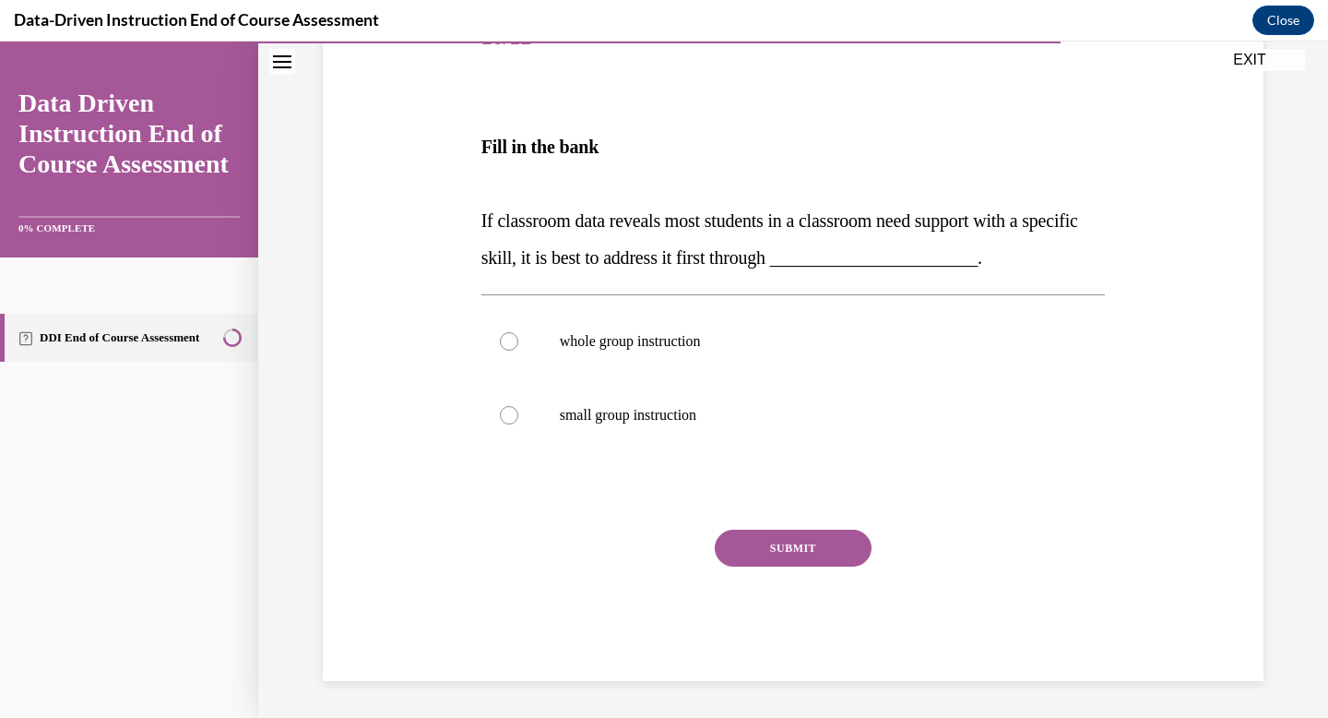
scroll to position [205, 0]
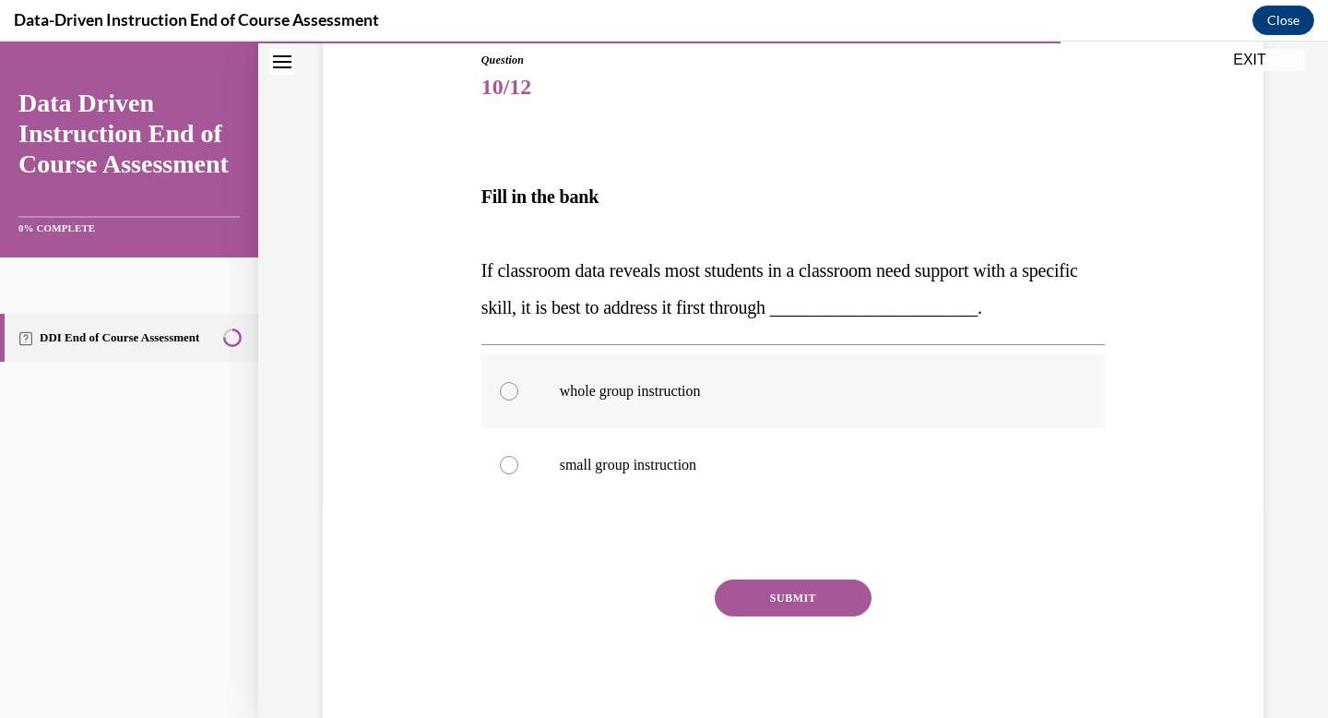
click at [510, 391] on div at bounding box center [509, 391] width 18 height 18
click at [510, 391] on input "whole group instruction" at bounding box center [509, 391] width 18 height 18
radio input "true"
click at [797, 594] on button "SUBMIT" at bounding box center [793, 597] width 157 height 37
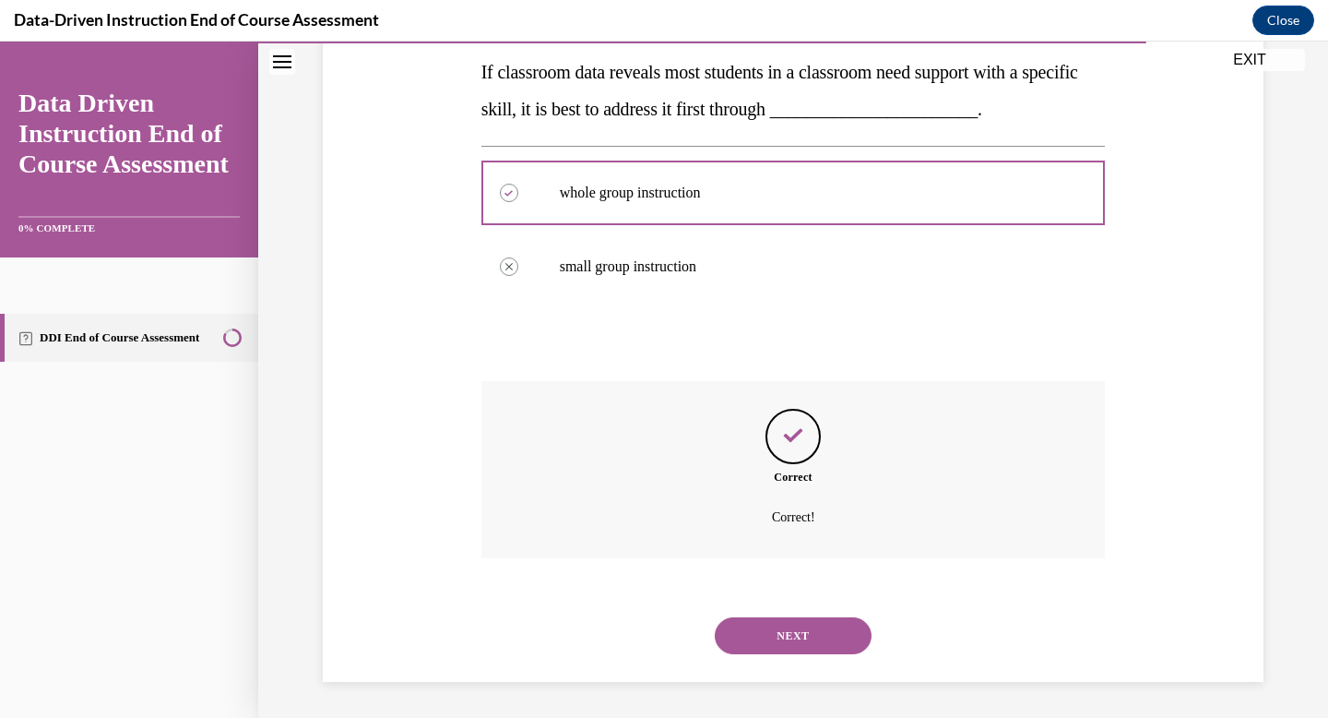
scroll to position [404, 0]
click at [808, 633] on button "NEXT" at bounding box center [793, 634] width 157 height 37
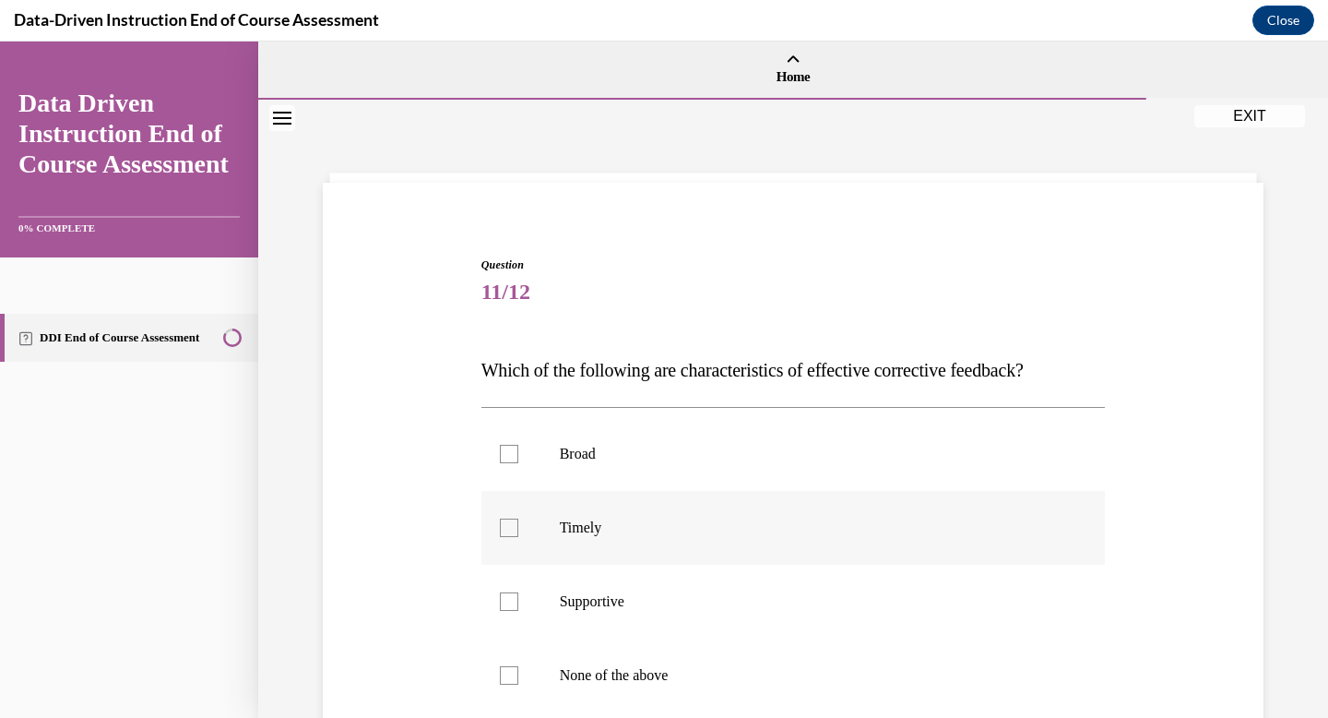
click at [509, 531] on div at bounding box center [509, 527] width 18 height 18
click at [509, 531] on input "Timely" at bounding box center [509, 527] width 18 height 18
checkbox input "true"
click at [506, 606] on div at bounding box center [509, 601] width 18 height 18
click at [506, 606] on input "Supportive" at bounding box center [509, 601] width 18 height 18
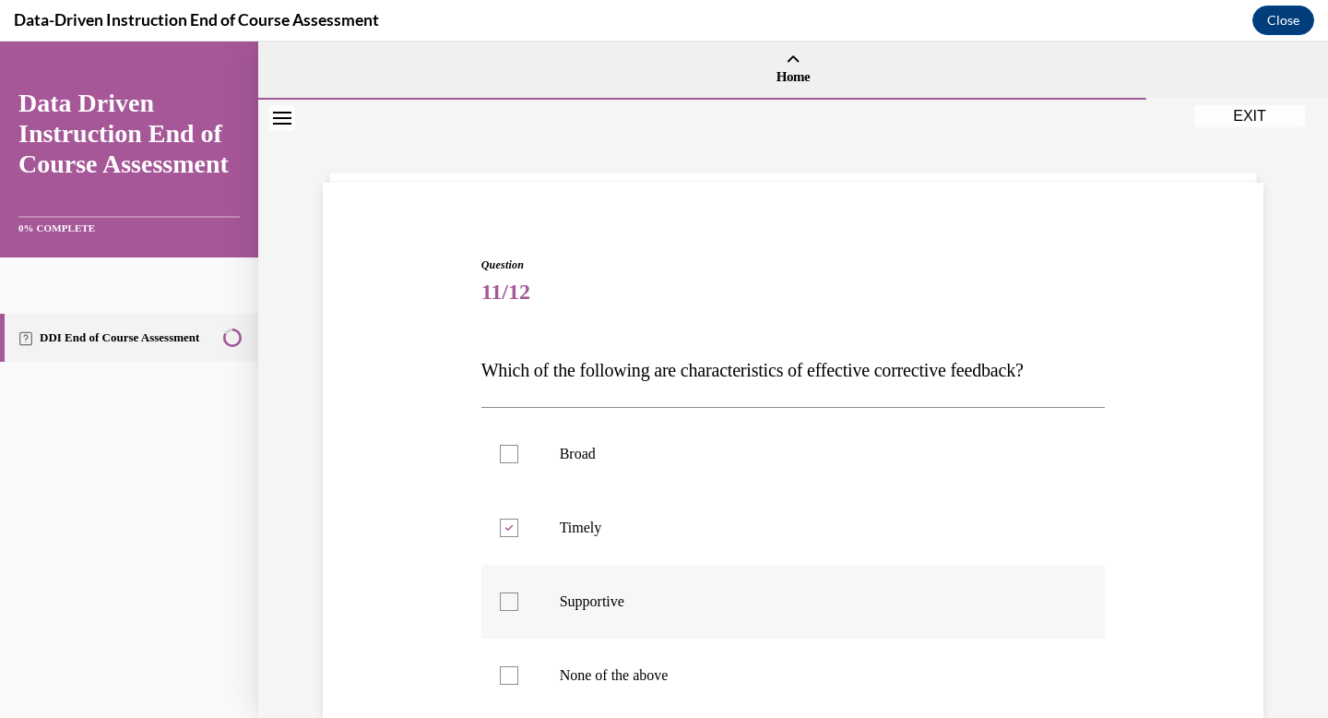
checkbox input "true"
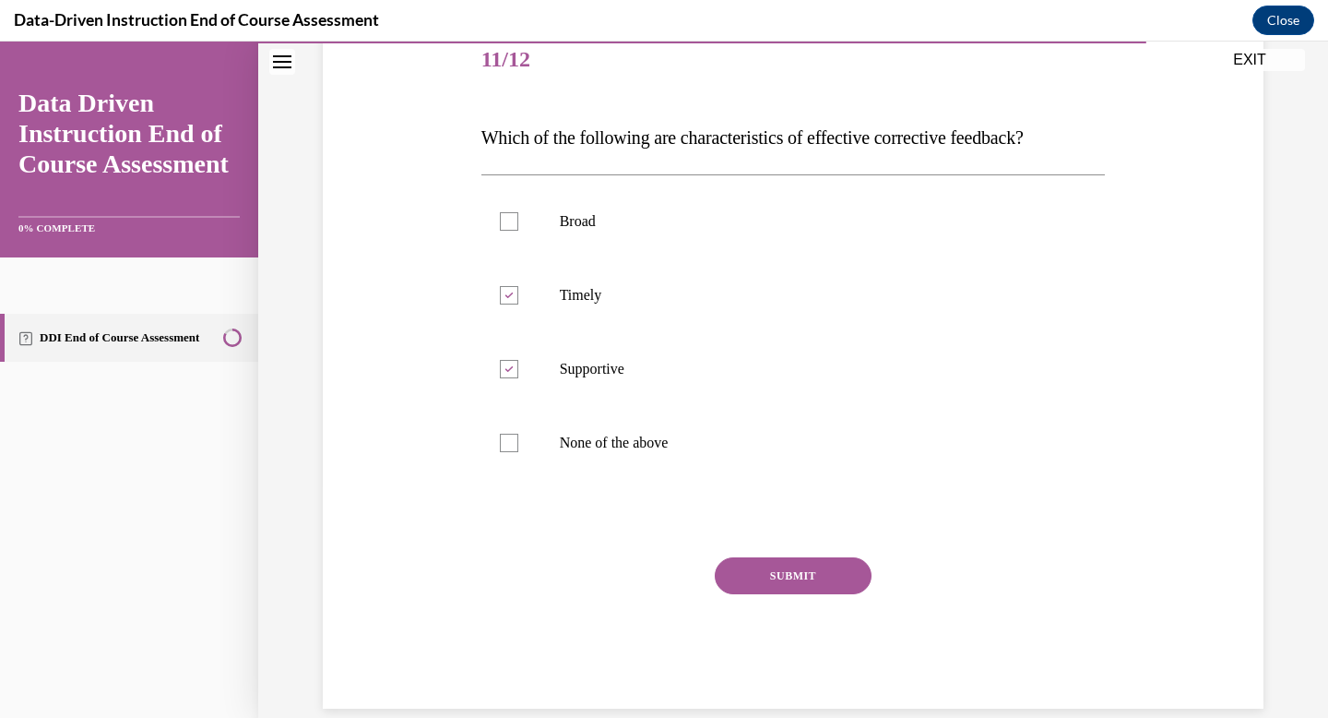
click at [802, 575] on button "SUBMIT" at bounding box center [793, 575] width 157 height 37
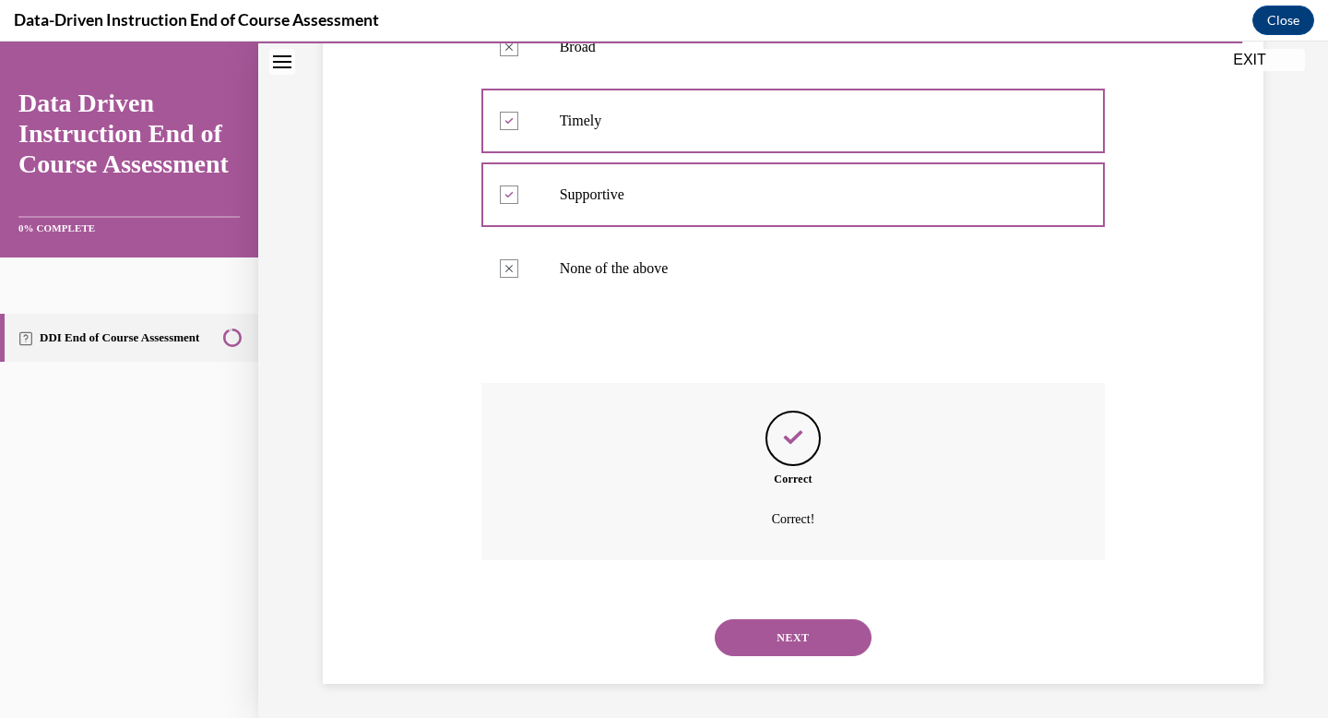
scroll to position [410, 0]
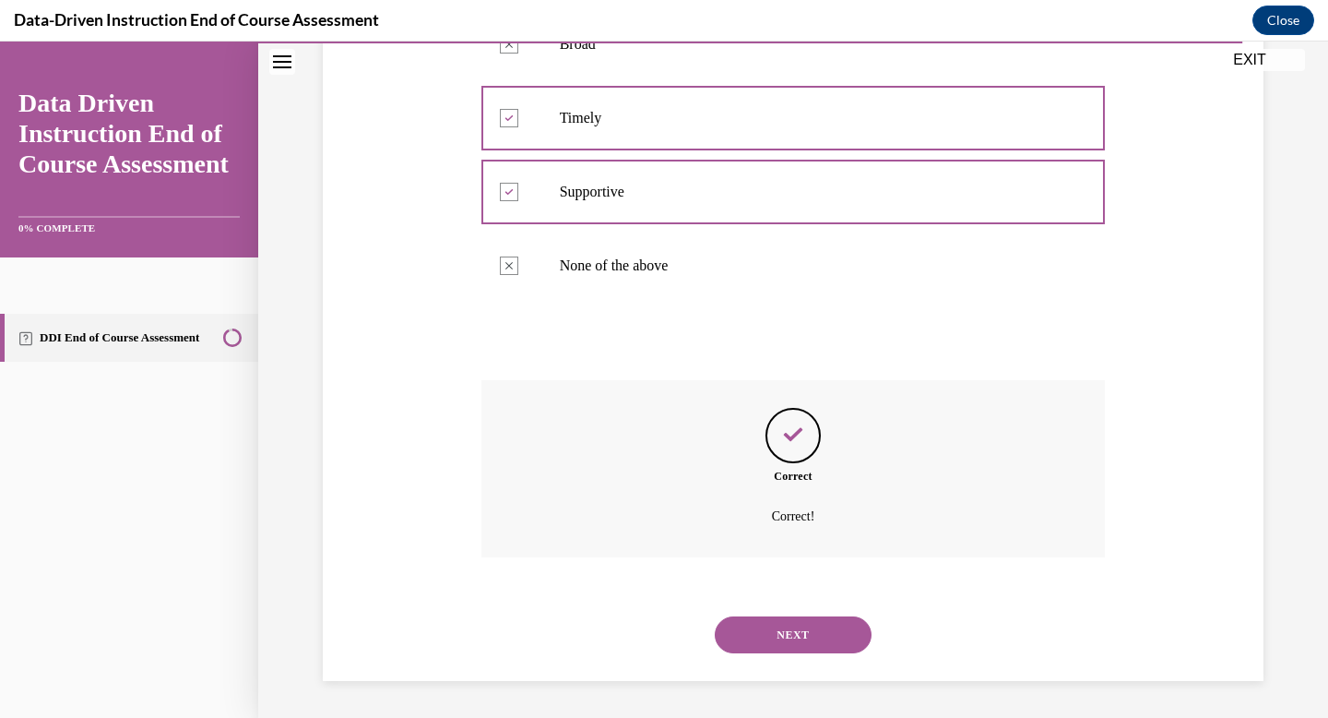
click at [789, 626] on button "NEXT" at bounding box center [793, 634] width 157 height 37
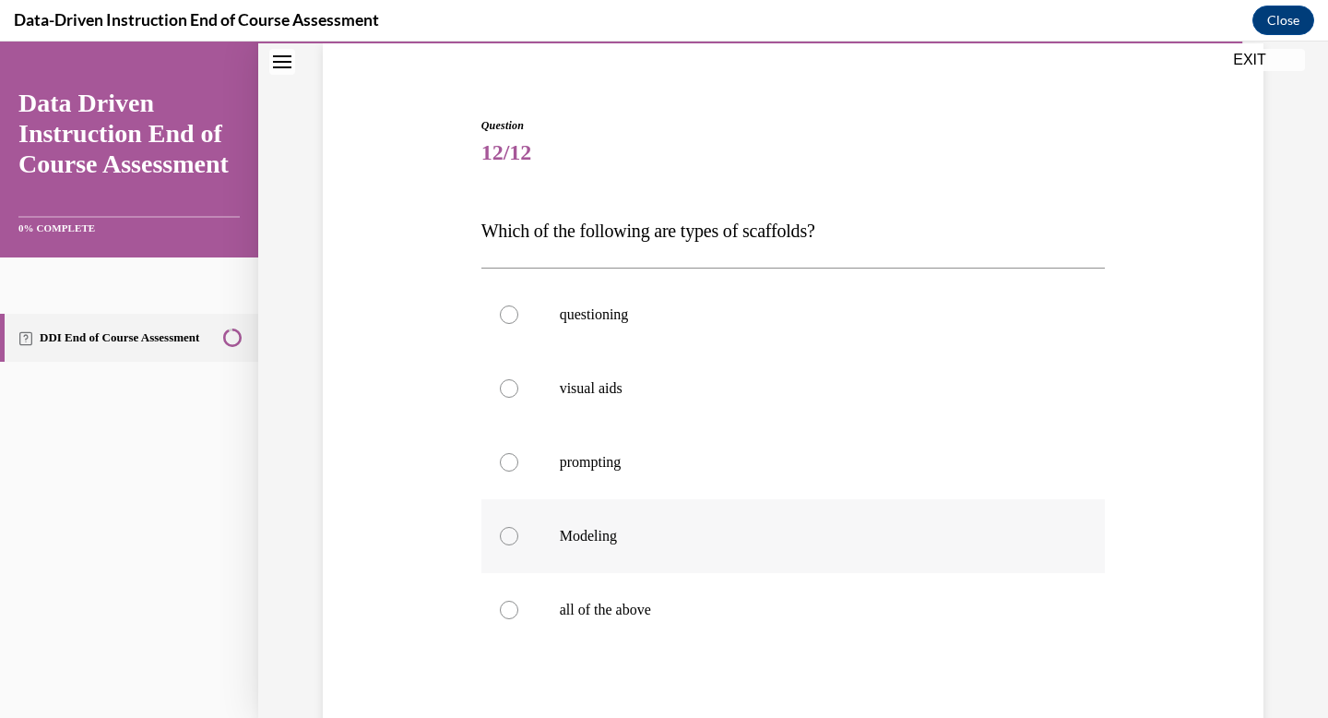
scroll to position [140, 0]
click at [512, 602] on div at bounding box center [509, 609] width 18 height 18
click at [512, 602] on input "all of the above" at bounding box center [509, 609] width 18 height 18
radio input "true"
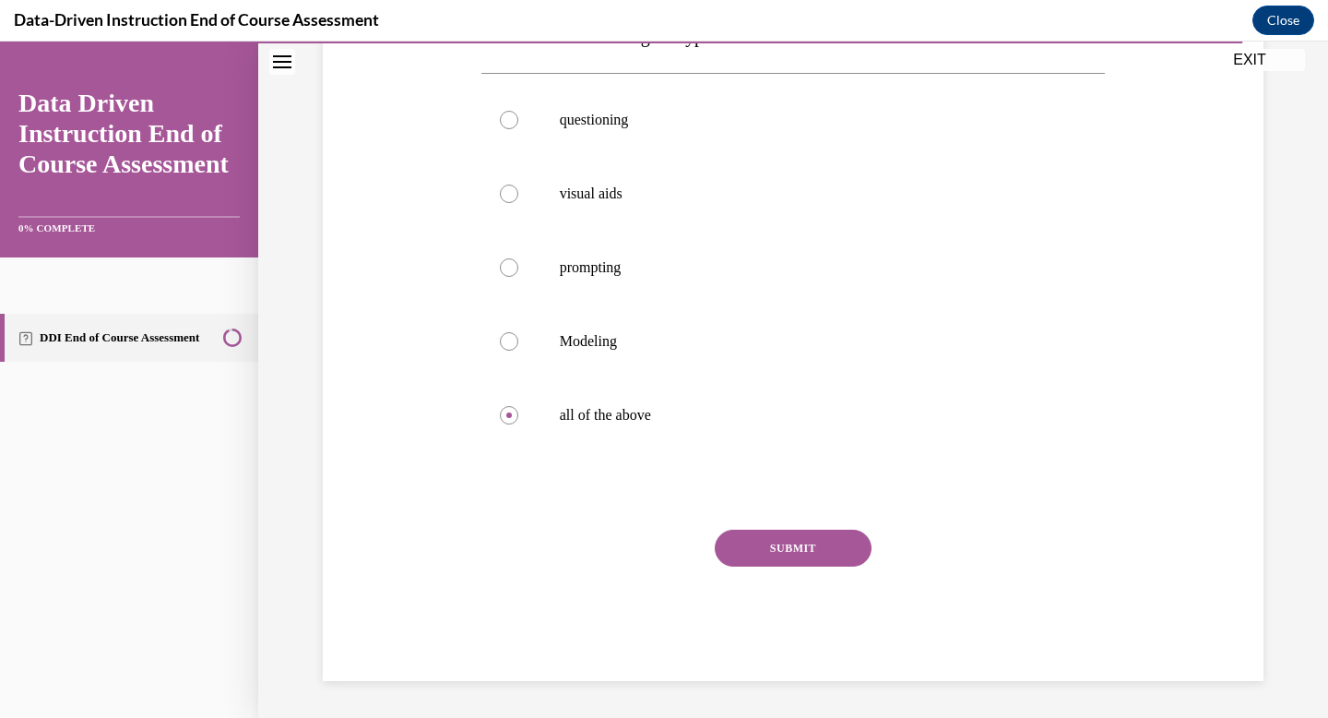
click at [787, 546] on button "SUBMIT" at bounding box center [793, 547] width 157 height 37
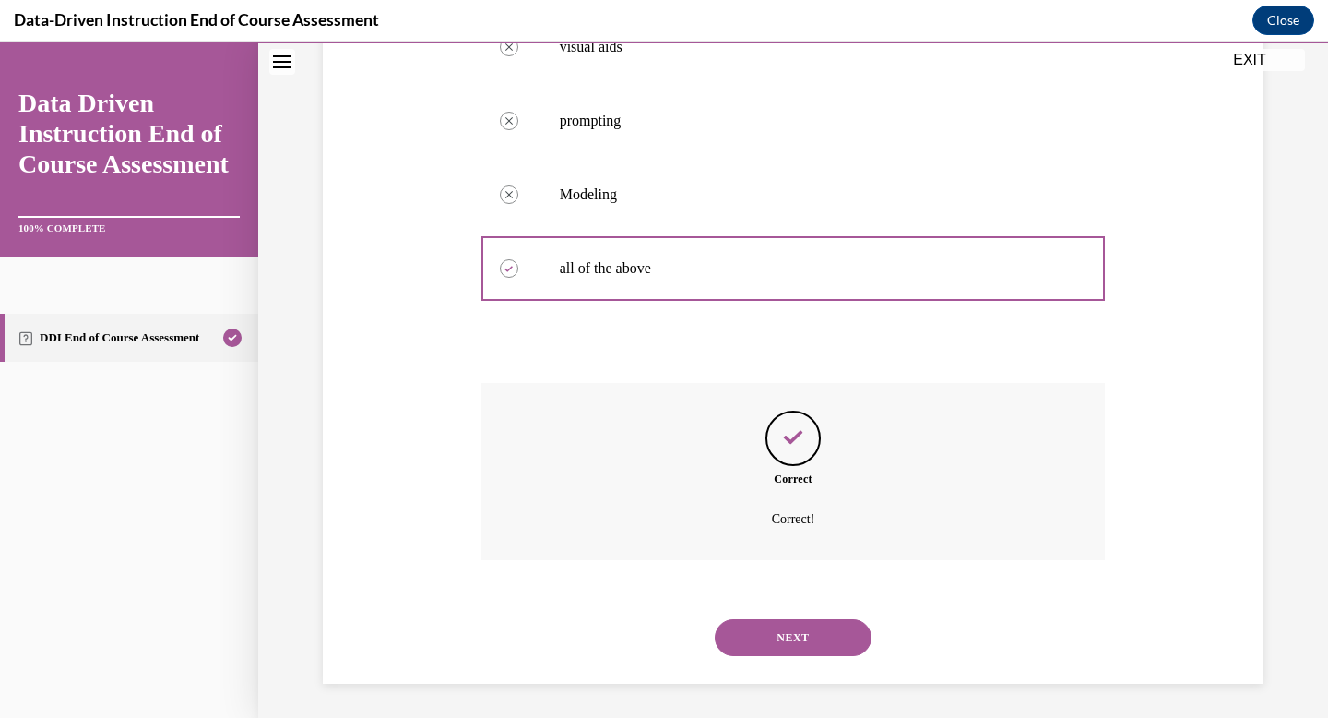
scroll to position [483, 0]
click at [780, 638] on button "NEXT" at bounding box center [793, 634] width 157 height 37
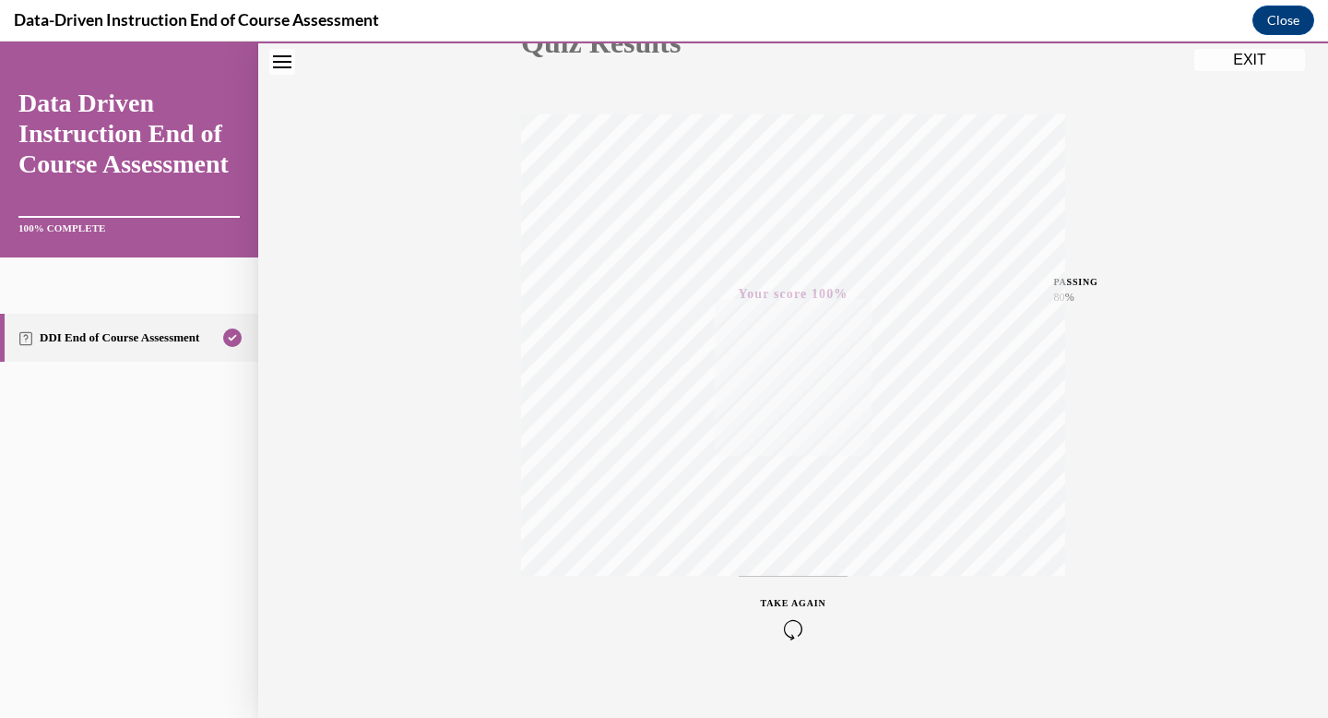
scroll to position [269, 0]
click at [1248, 56] on button "EXIT" at bounding box center [1250, 60] width 111 height 22
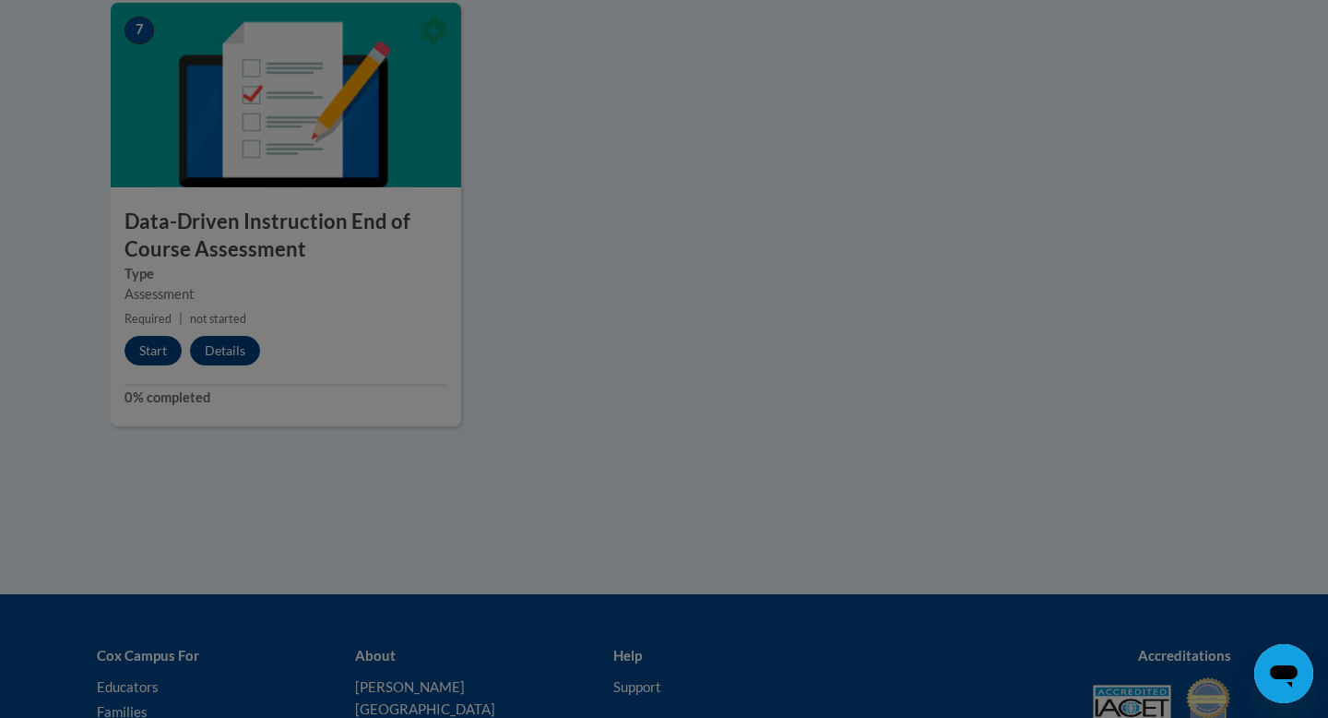
click at [155, 350] on div at bounding box center [664, 359] width 1328 height 718
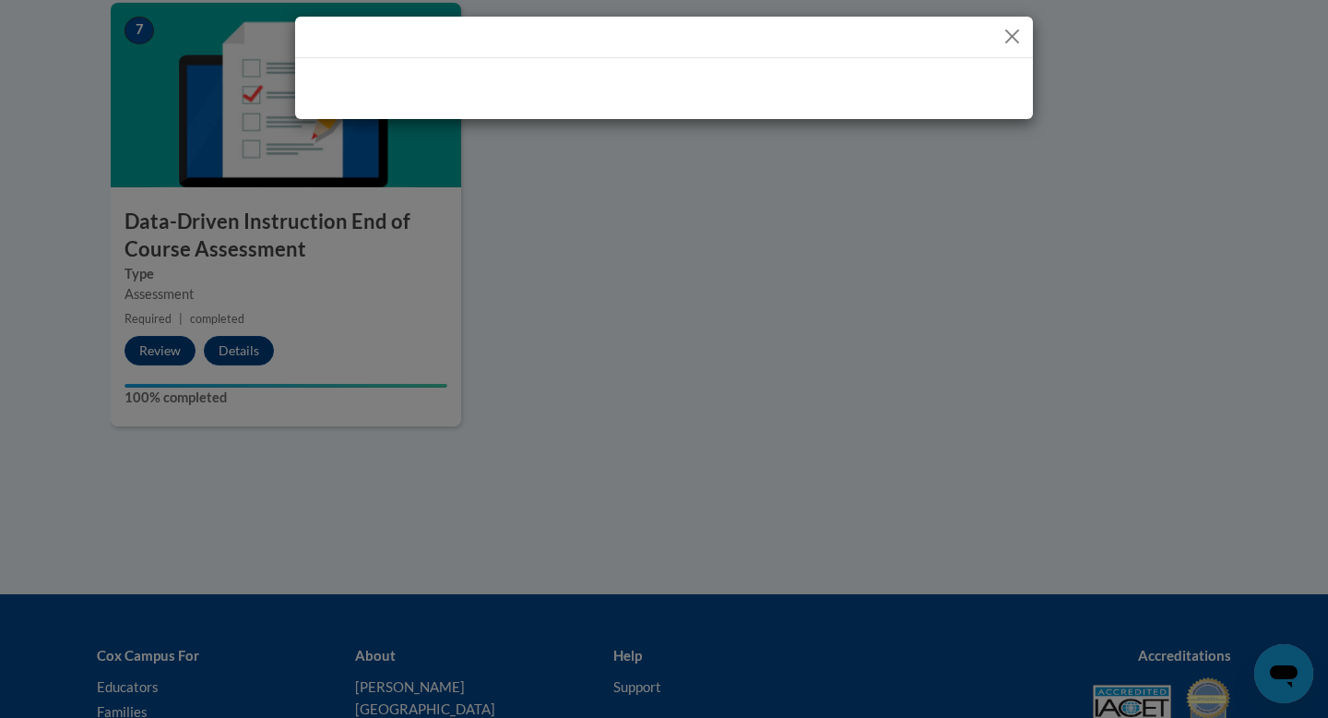
click at [155, 355] on div at bounding box center [664, 359] width 1328 height 718
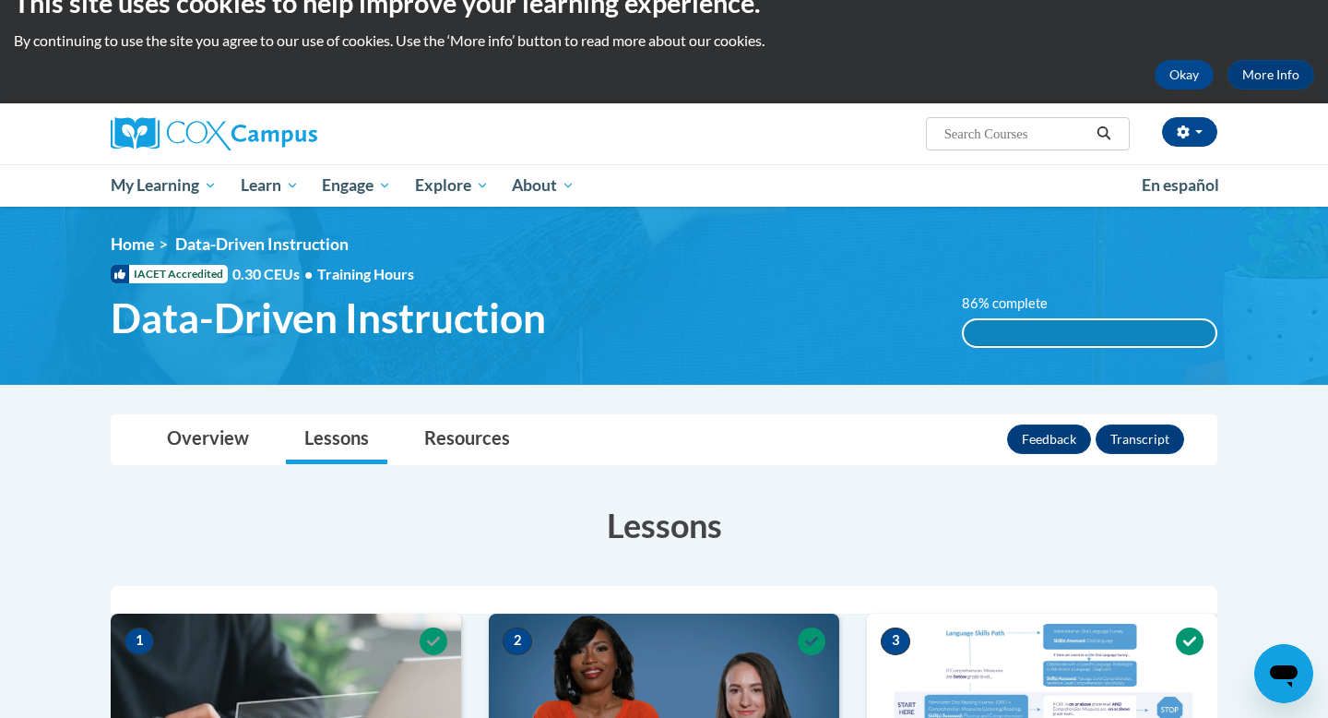
scroll to position [0, 0]
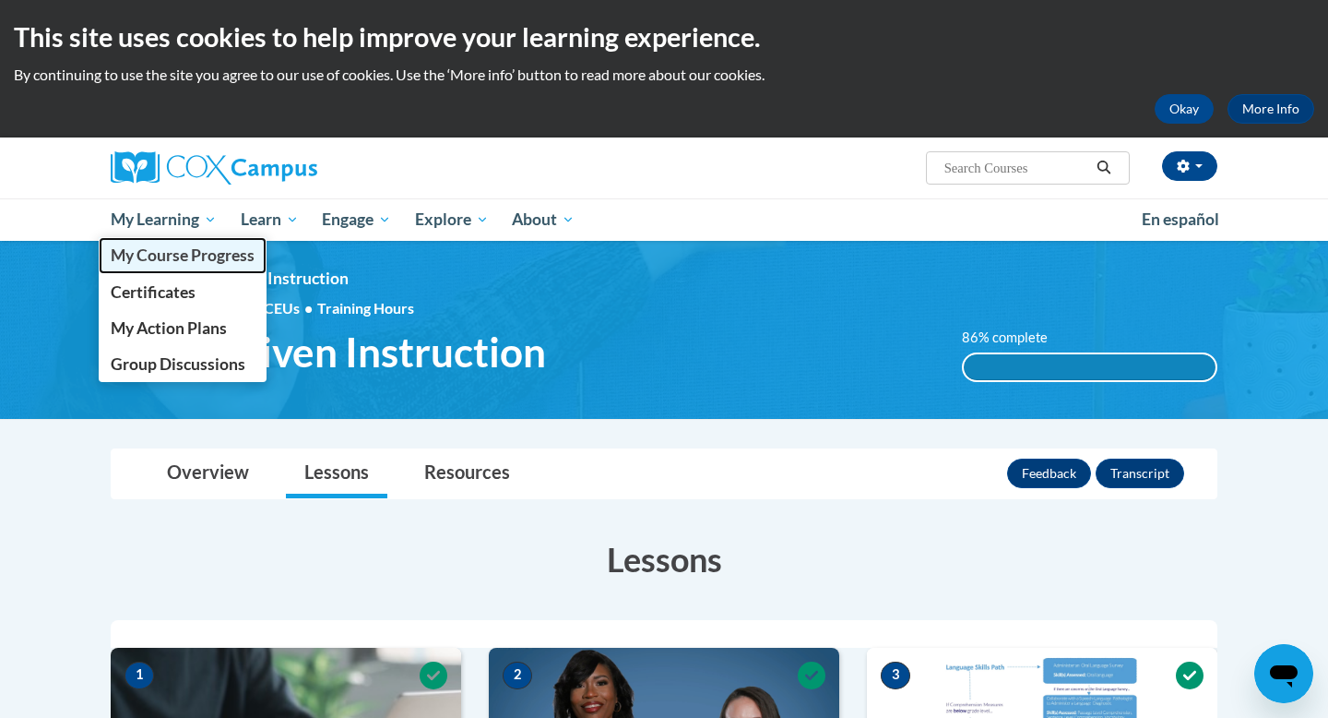
click at [192, 257] on span "My Course Progress" at bounding box center [183, 254] width 144 height 19
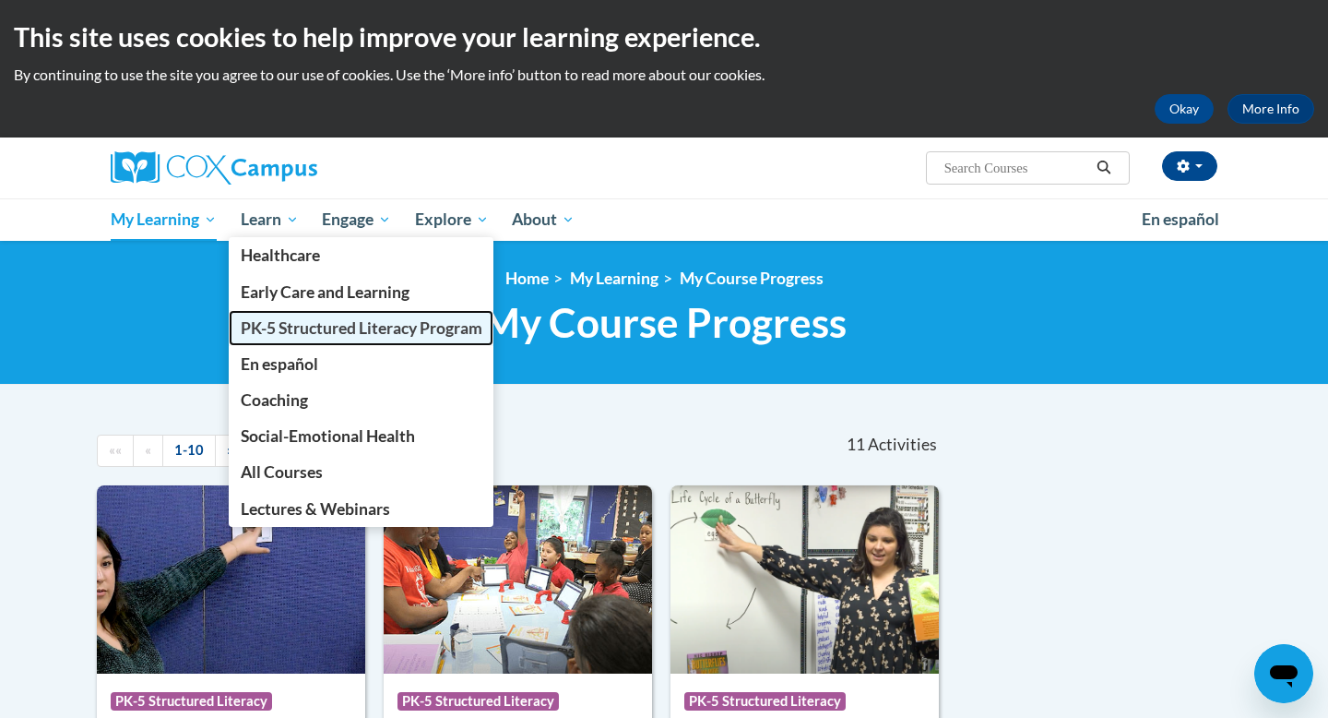
click at [349, 332] on span "PK-5 Structured Literacy Program" at bounding box center [362, 327] width 242 height 19
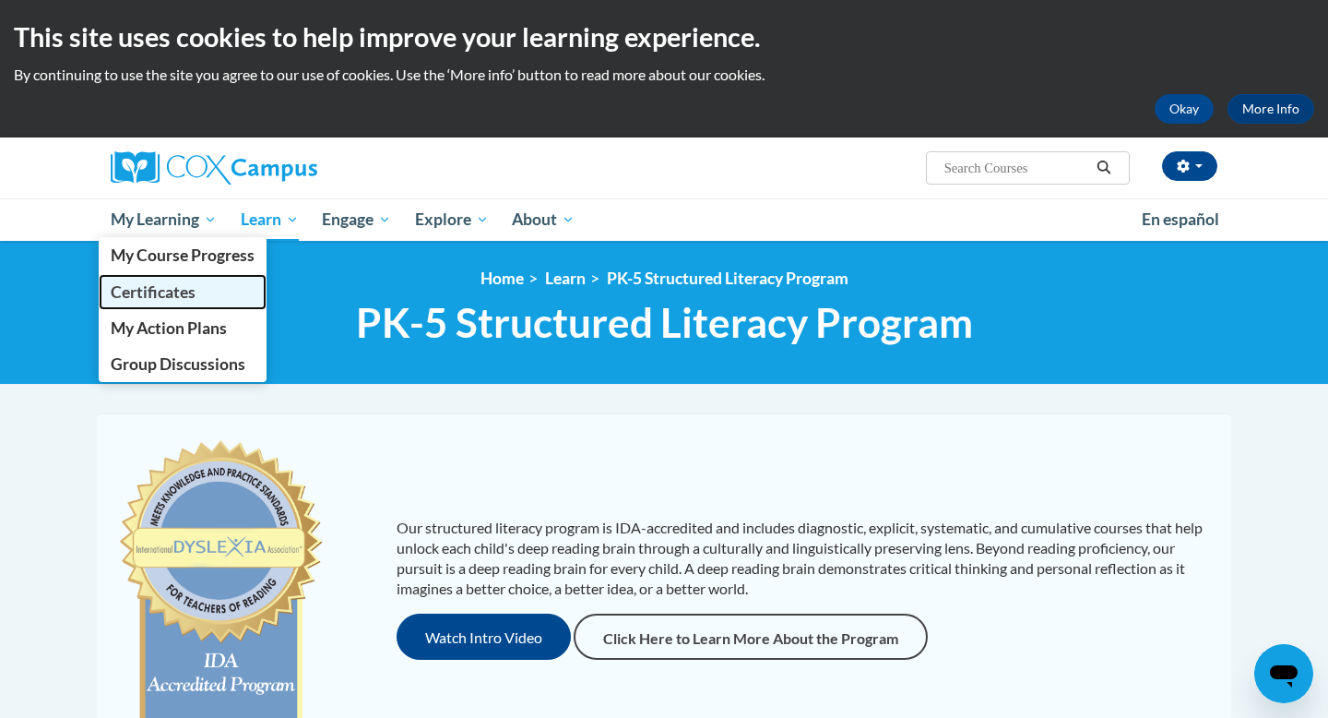
click at [165, 292] on span "Certificates" at bounding box center [153, 291] width 85 height 19
